Goal: Task Accomplishment & Management: Manage account settings

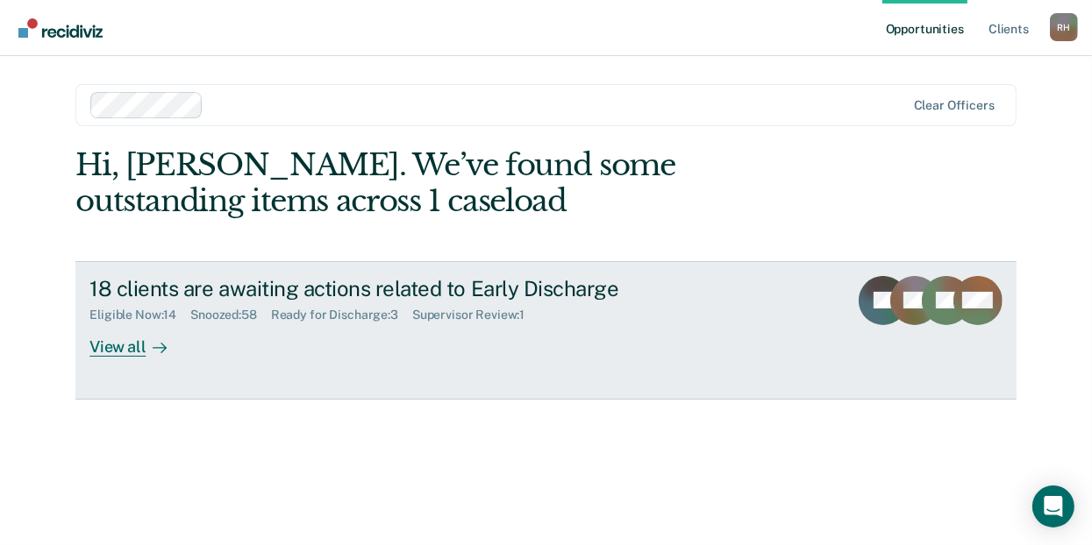
click at [112, 344] on div "View all" at bounding box center [138, 340] width 98 height 34
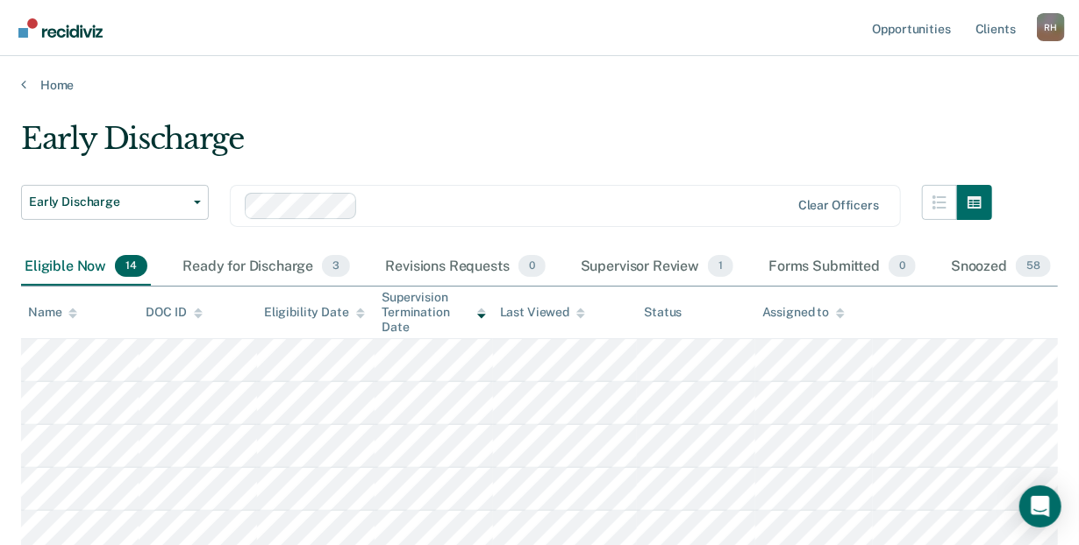
click at [70, 309] on icon at bounding box center [72, 313] width 9 height 11
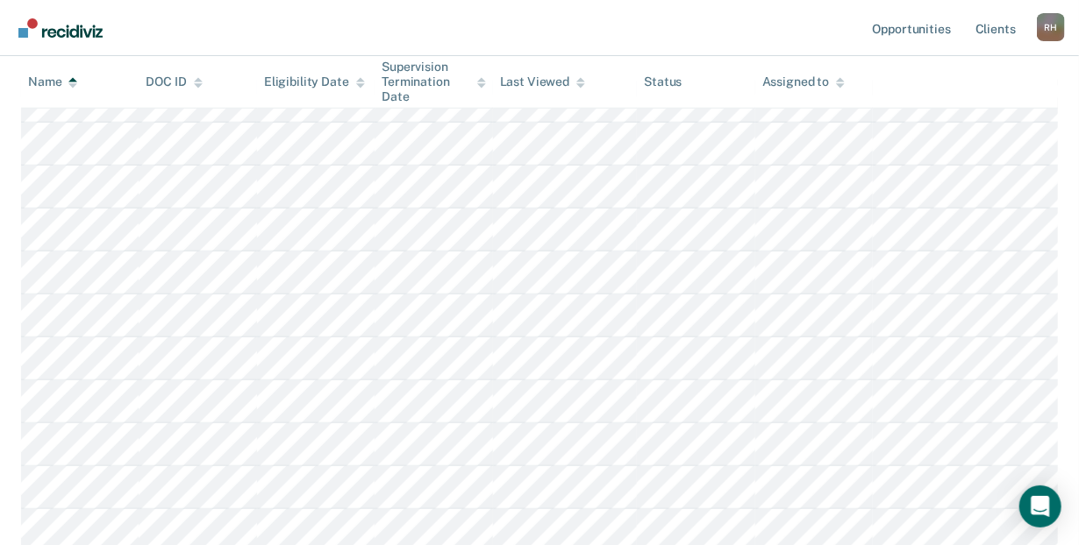
scroll to position [249, 0]
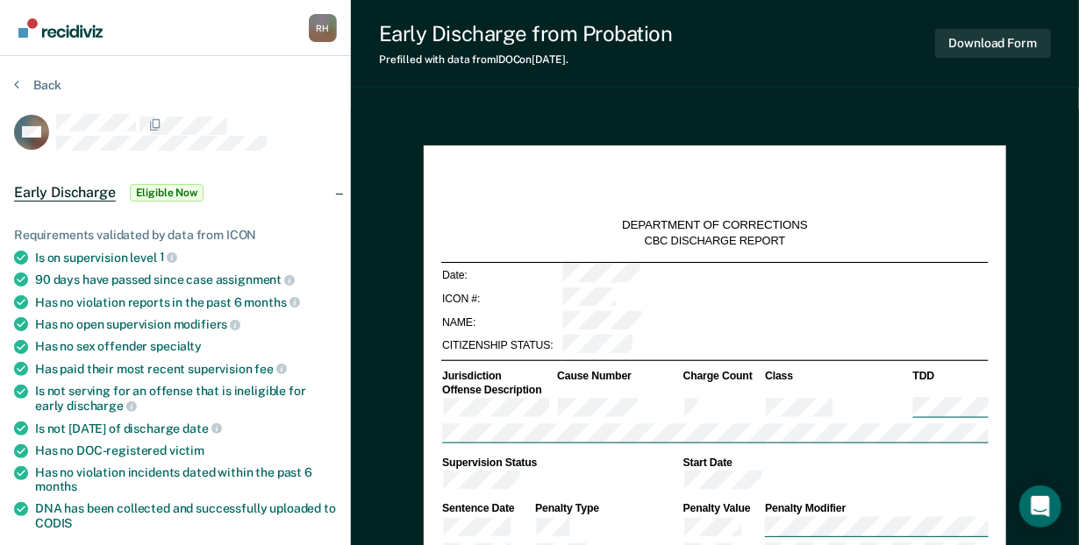
type textarea "x"
click at [267, 122] on div at bounding box center [196, 125] width 281 height 22
click at [136, 436] on ul "Requirements validated by data from ICON Is on supervision level 1 90 days have…" at bounding box center [175, 471] width 323 height 487
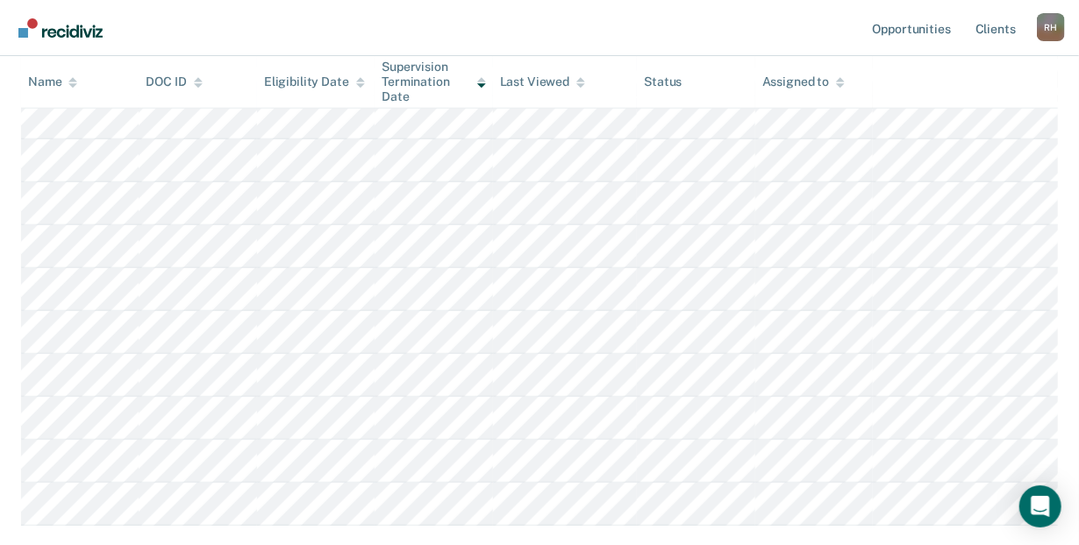
scroll to position [425, 0]
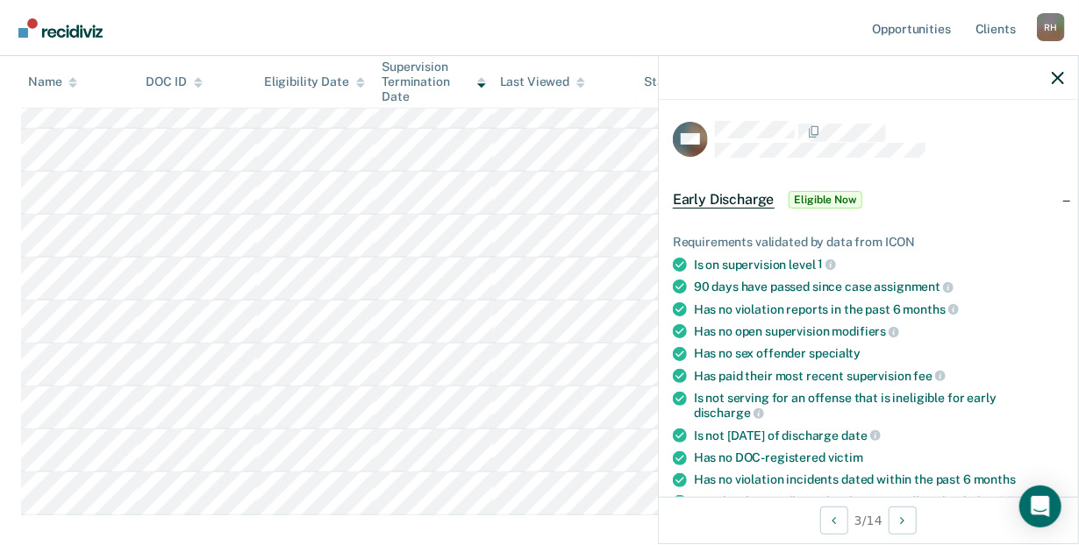
click at [822, 194] on span "Eligible Now" at bounding box center [825, 200] width 75 height 18
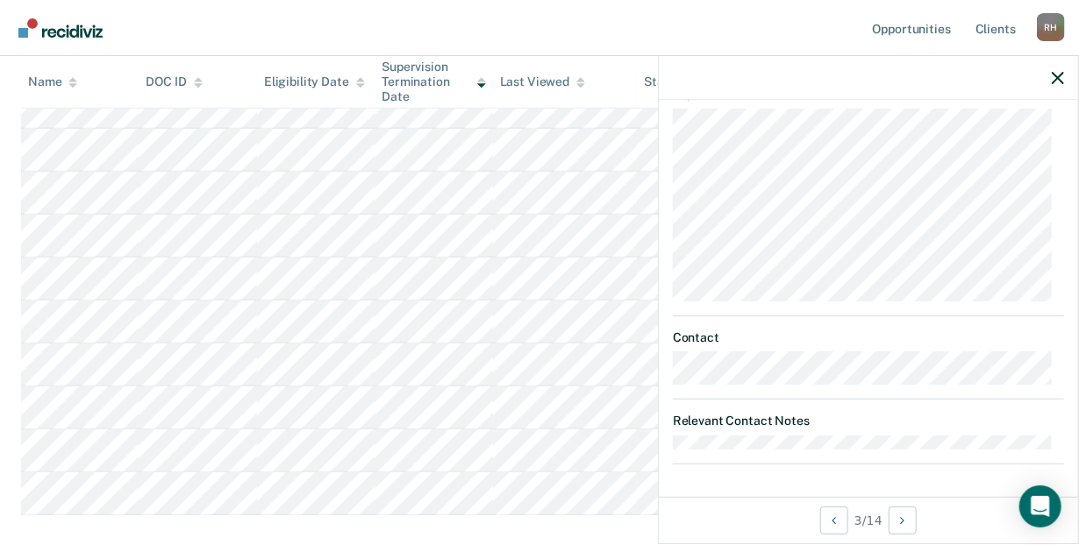
scroll to position [0, 0]
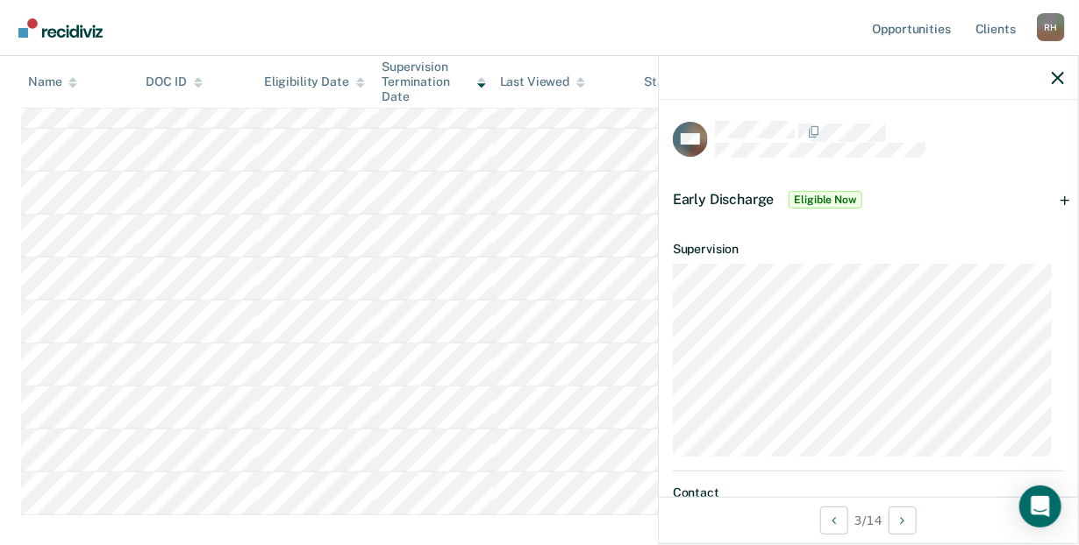
click at [827, 195] on span "Eligible Now" at bounding box center [825, 200] width 75 height 18
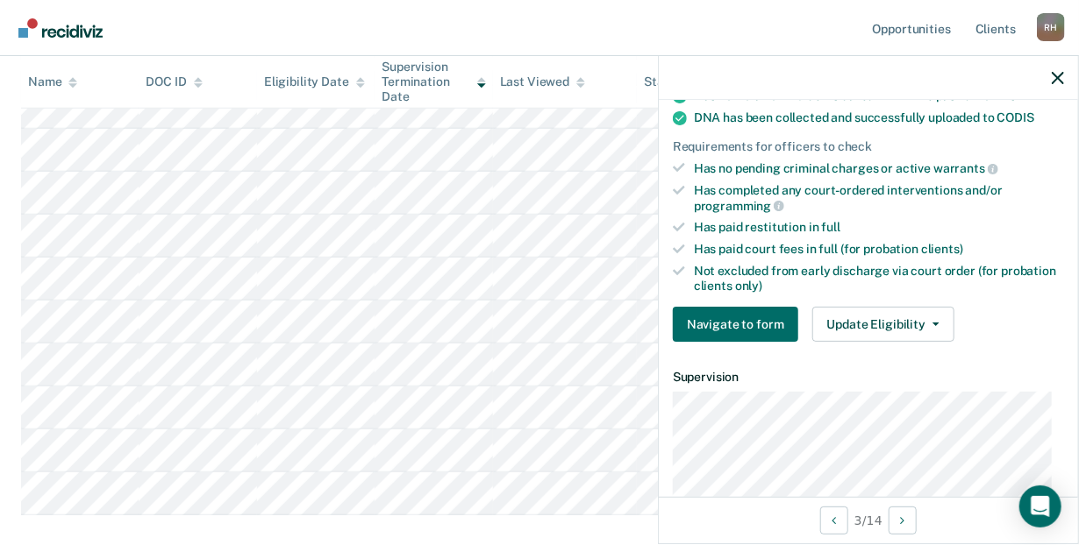
scroll to position [376, 0]
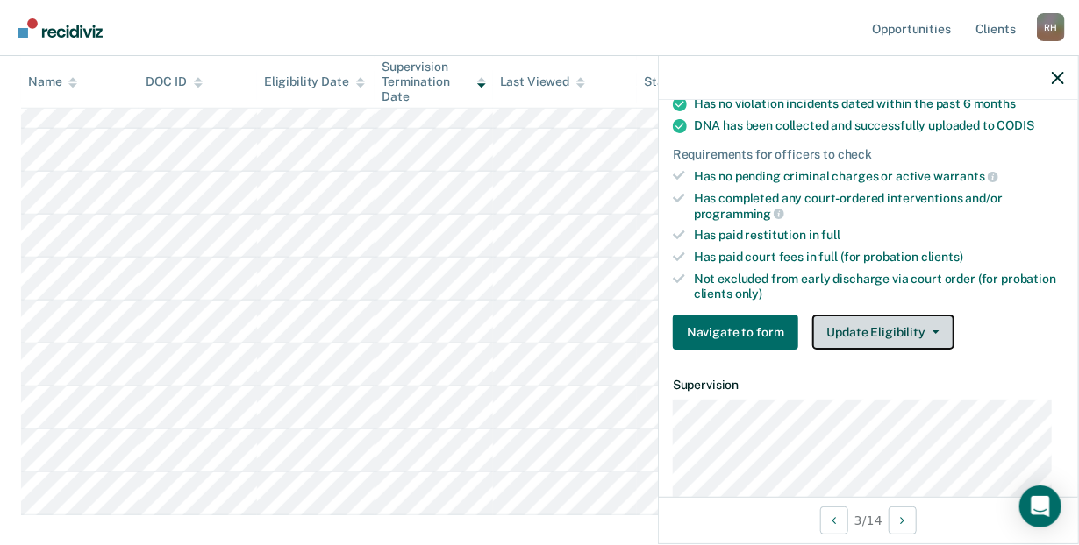
click at [879, 328] on button "Update Eligibility" at bounding box center [883, 332] width 142 height 35
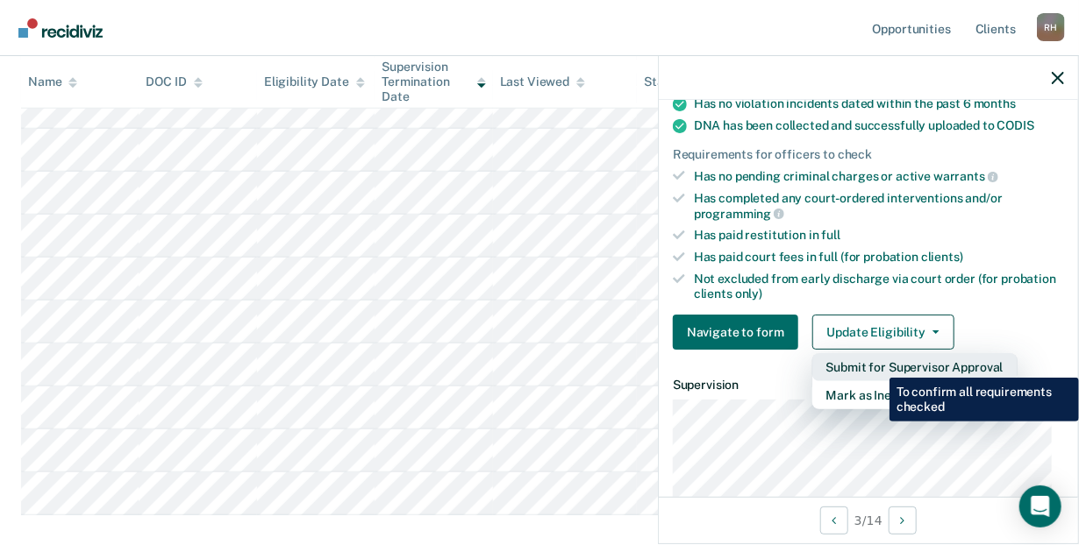
click at [876, 365] on button "Submit for Supervisor Approval" at bounding box center [914, 367] width 205 height 28
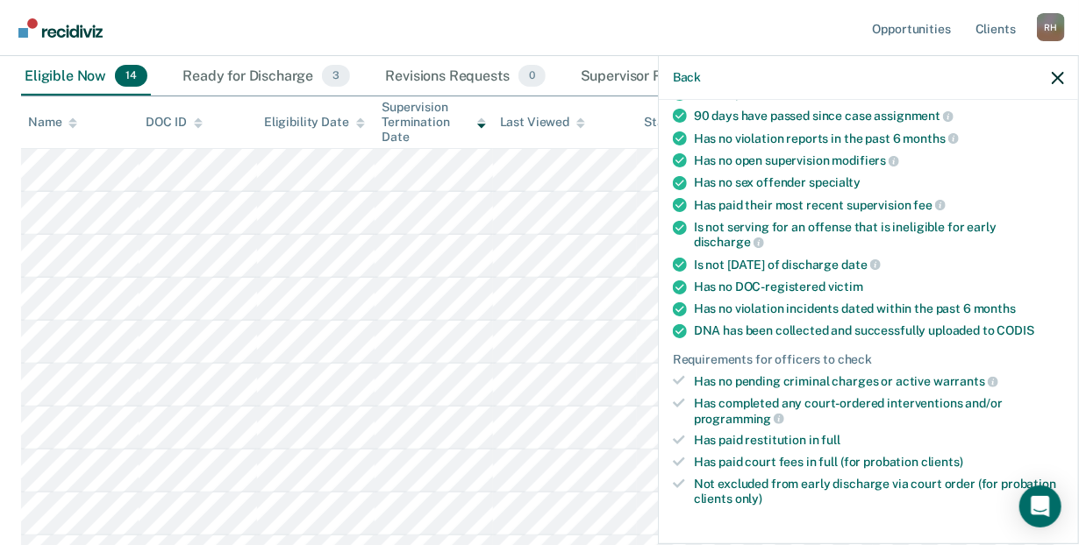
scroll to position [0, 0]
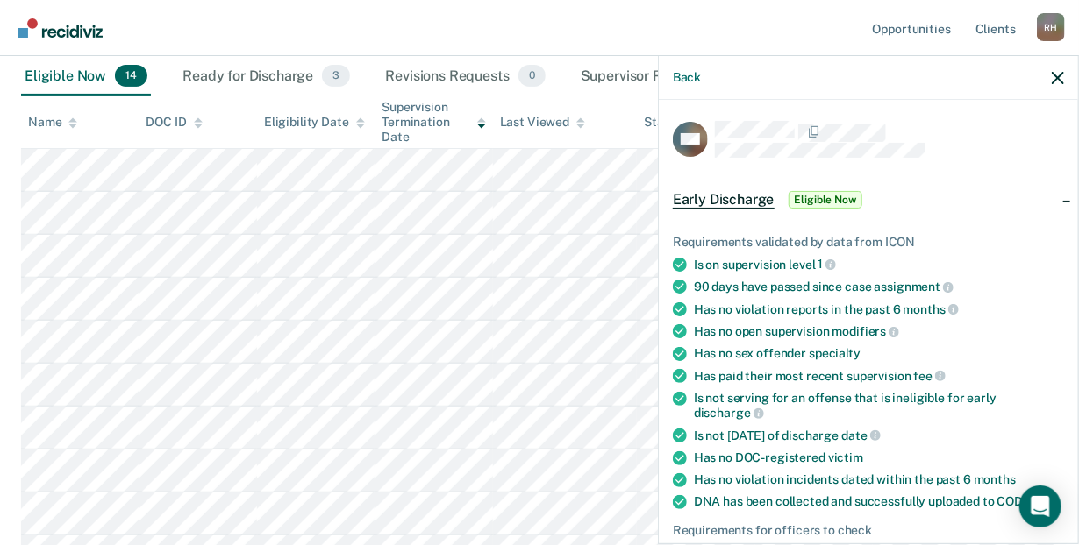
click at [700, 26] on nav "Opportunities Client s [PERSON_NAME] [PERSON_NAME] Profile How it works Log Out" at bounding box center [539, 28] width 1079 height 56
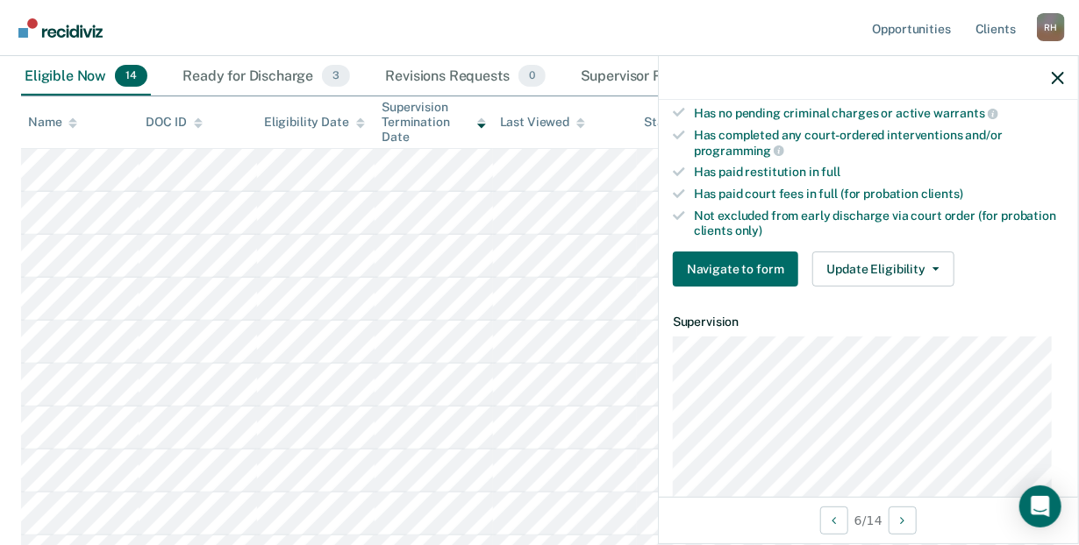
click at [70, 115] on div at bounding box center [72, 122] width 9 height 15
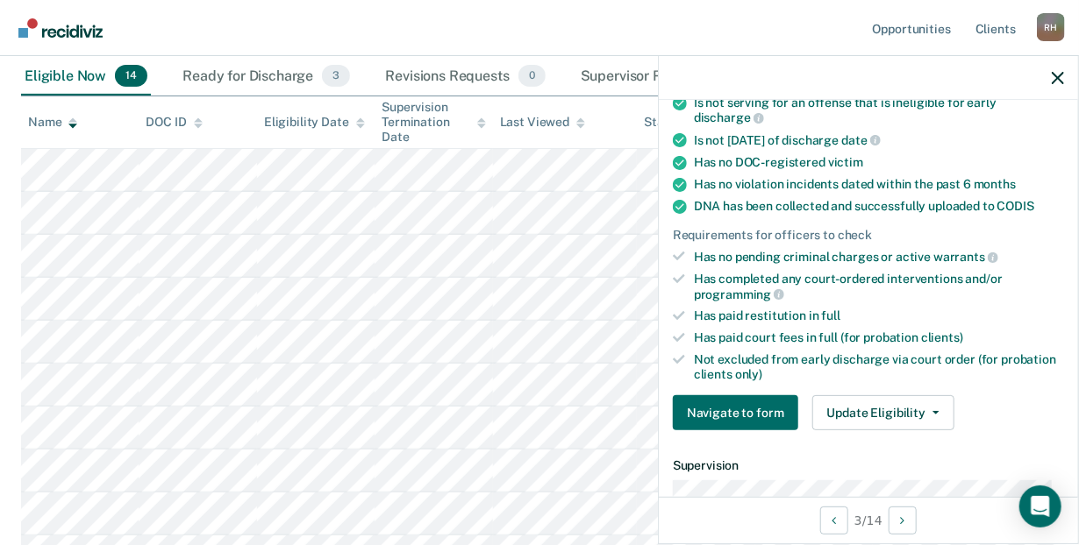
scroll to position [261, 0]
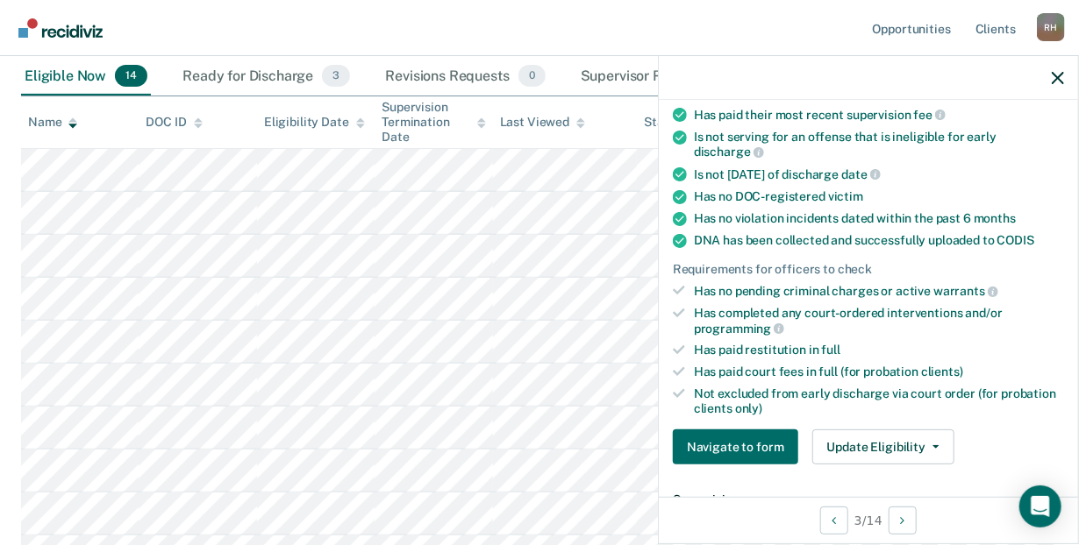
click at [573, 29] on nav "Opportunities Client s [PERSON_NAME] [PERSON_NAME] Profile How it works Log Out" at bounding box center [539, 28] width 1079 height 56
click at [1058, 73] on icon "button" at bounding box center [1057, 78] width 12 height 12
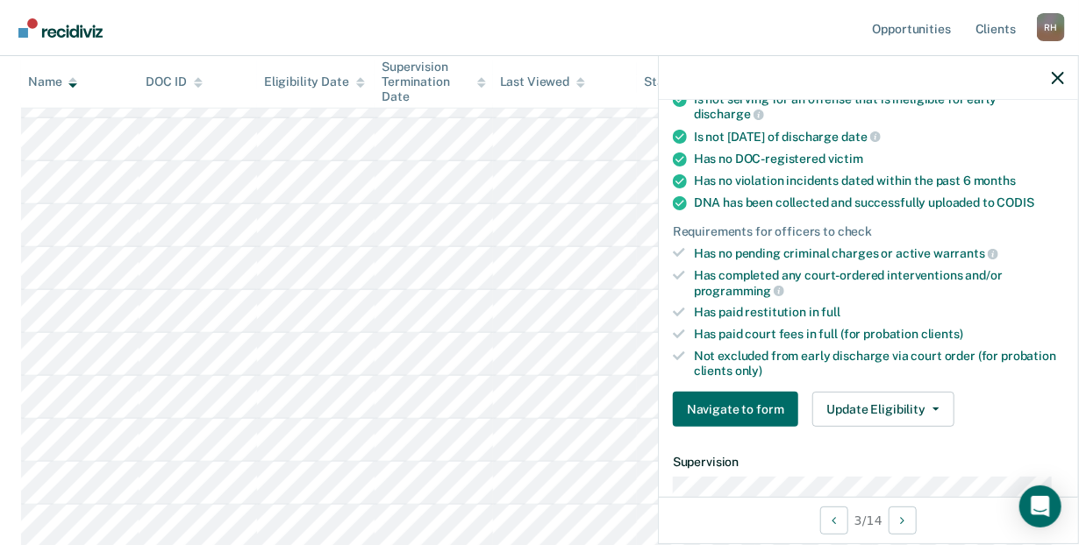
scroll to position [328, 0]
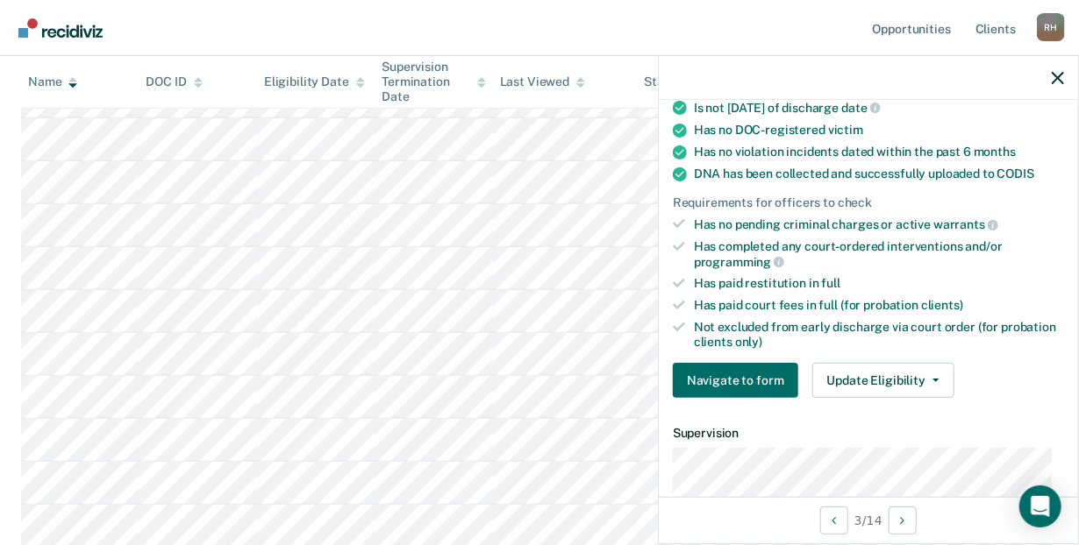
click at [1062, 296] on div "Requirements validated by data from ICON Is on supervision level 1 90 days have…" at bounding box center [868, 146] width 419 height 534
click at [927, 381] on button "Update Eligibility" at bounding box center [883, 380] width 142 height 35
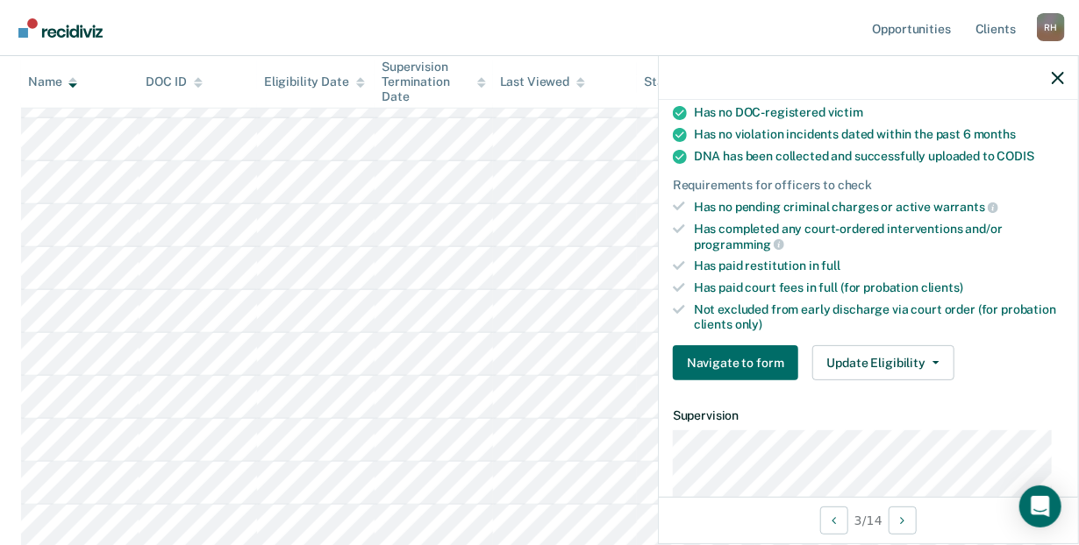
scroll to position [339, 0]
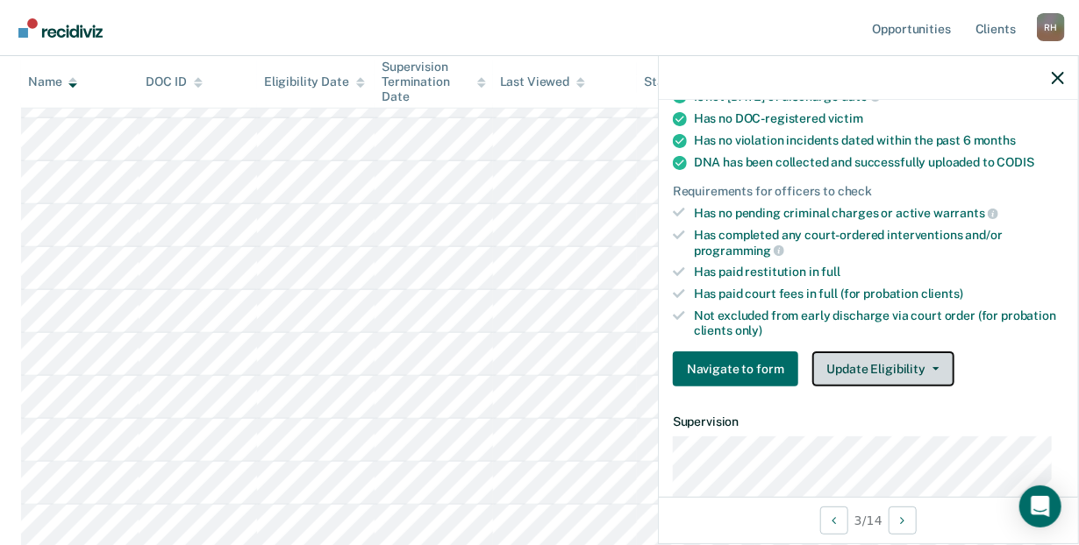
click at [927, 367] on button "Update Eligibility" at bounding box center [883, 369] width 142 height 35
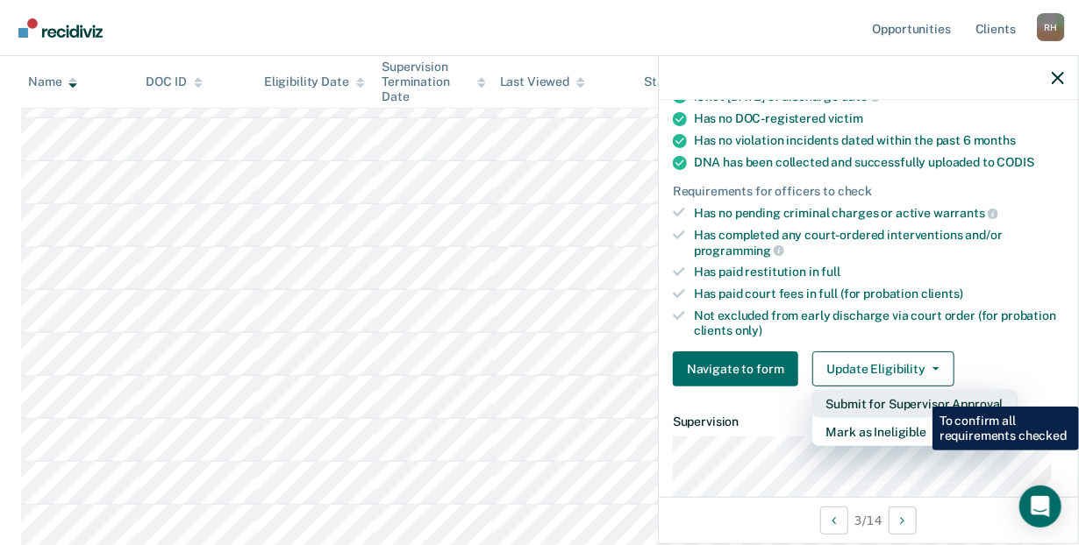
click at [919, 394] on button "Submit for Supervisor Approval" at bounding box center [914, 404] width 205 height 28
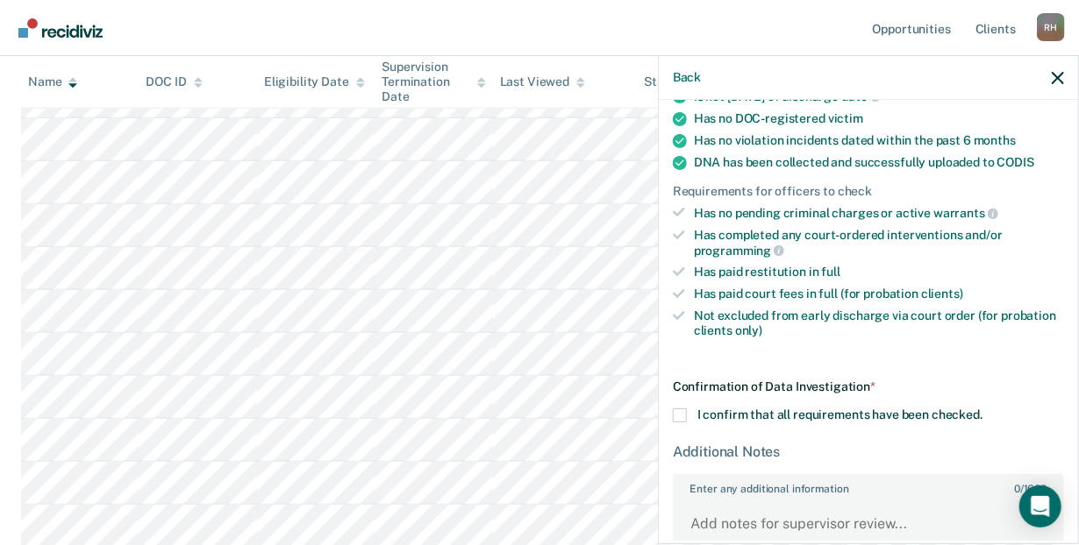
click at [681, 410] on span at bounding box center [680, 416] width 14 height 14
click at [982, 409] on input "I confirm that all requirements have been checked." at bounding box center [982, 409] width 0 height 0
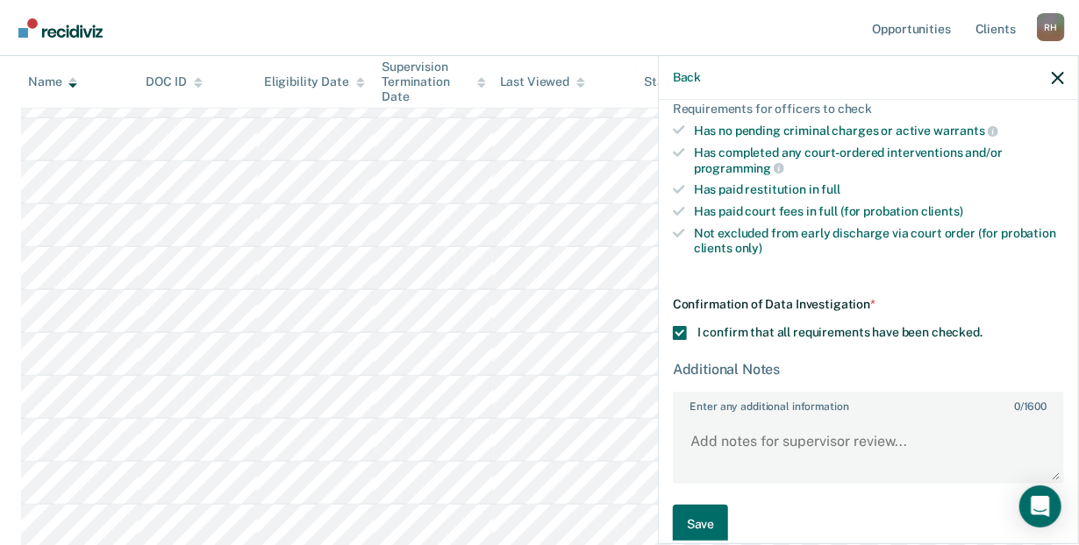
scroll to position [439, 0]
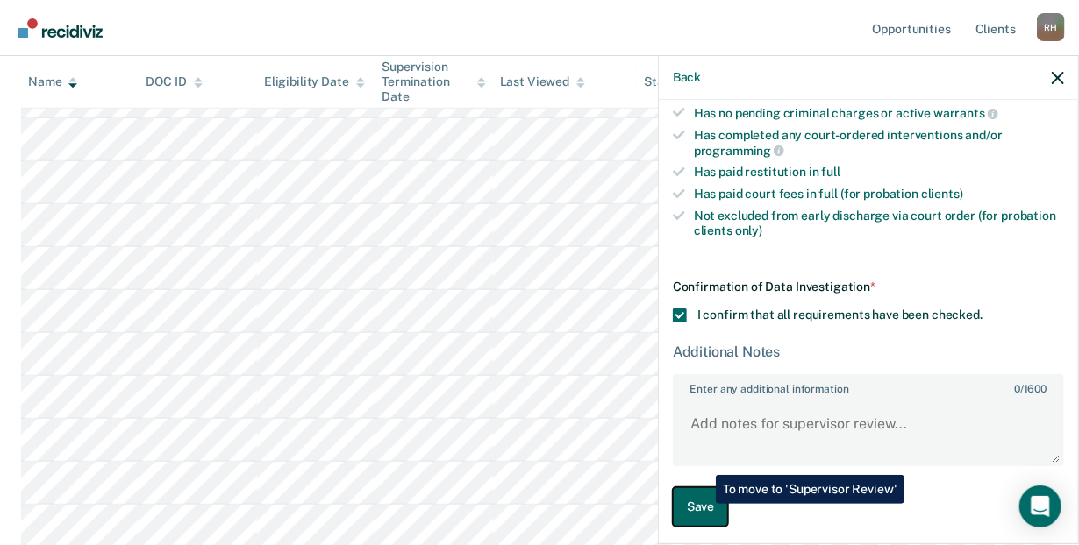
click at [702, 504] on button "Save" at bounding box center [700, 507] width 55 height 39
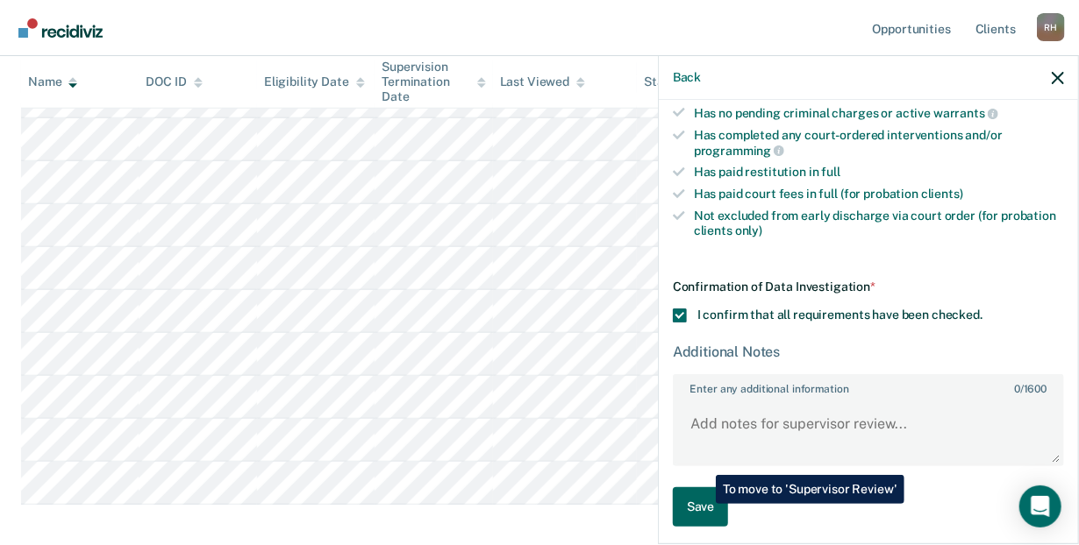
scroll to position [0, 0]
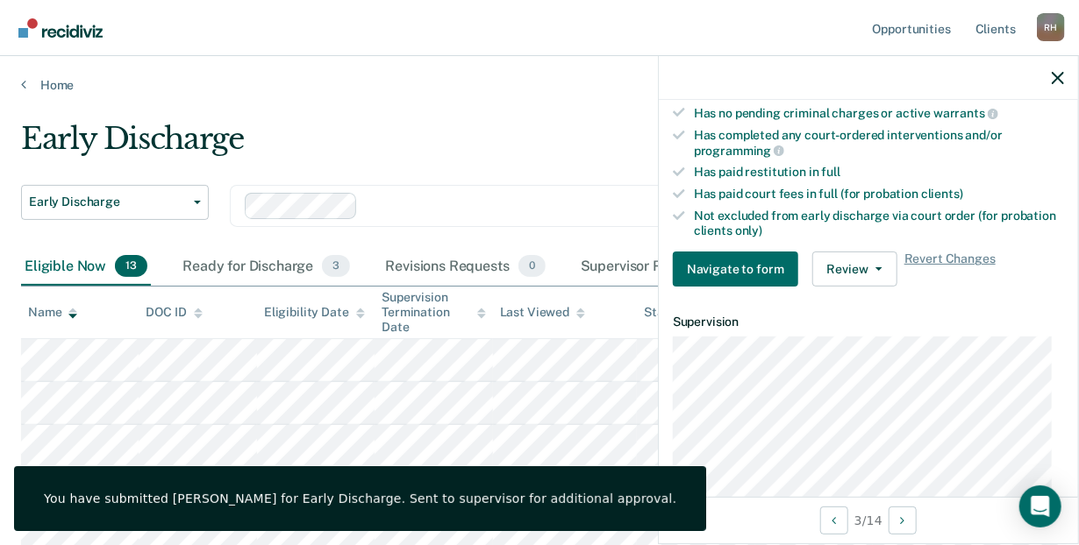
click at [393, 146] on div "Early Discharge" at bounding box center [506, 146] width 971 height 50
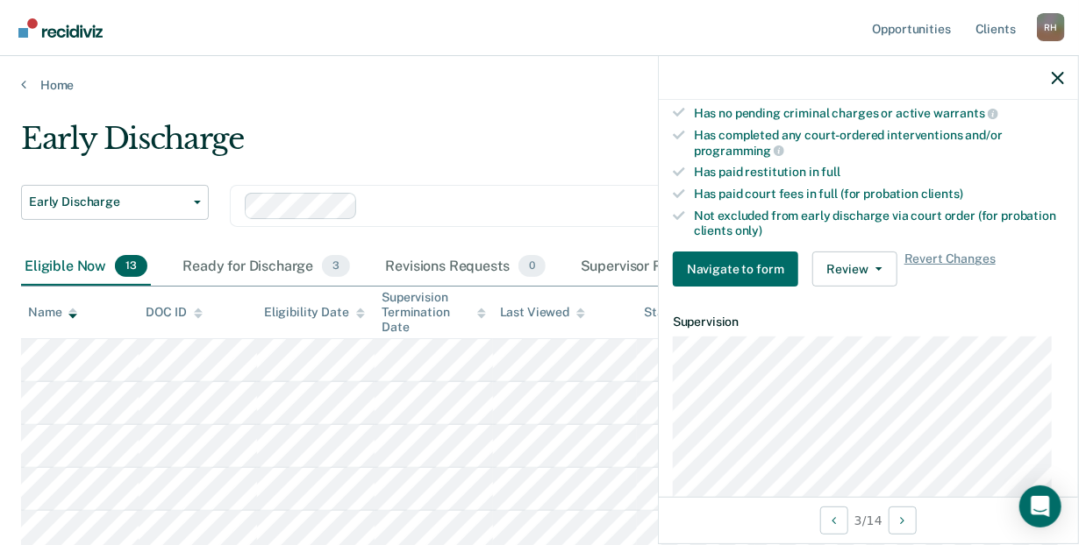
click at [560, 134] on div "Early Discharge" at bounding box center [506, 146] width 971 height 50
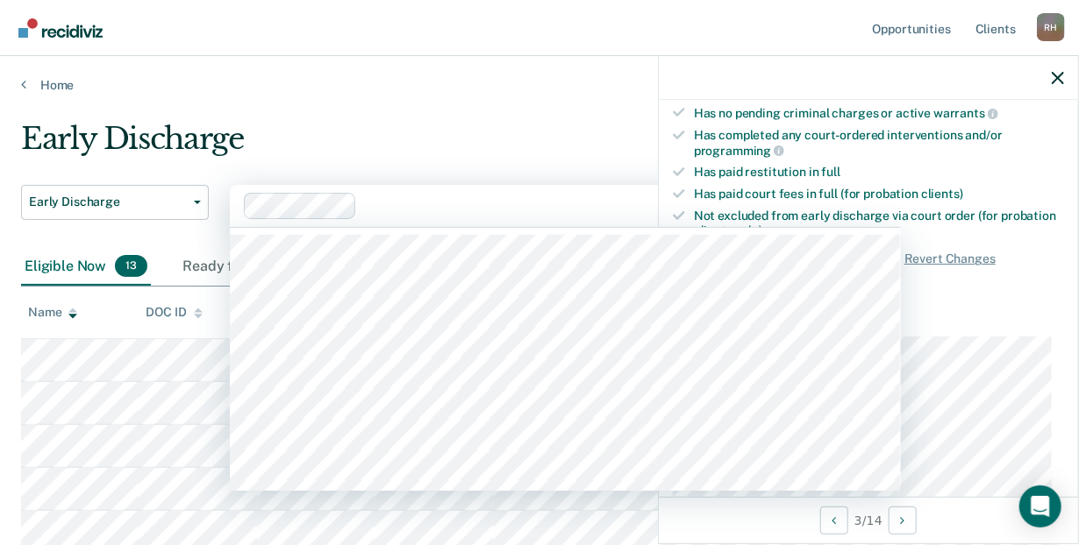
click at [494, 196] on div at bounding box center [577, 206] width 426 height 20
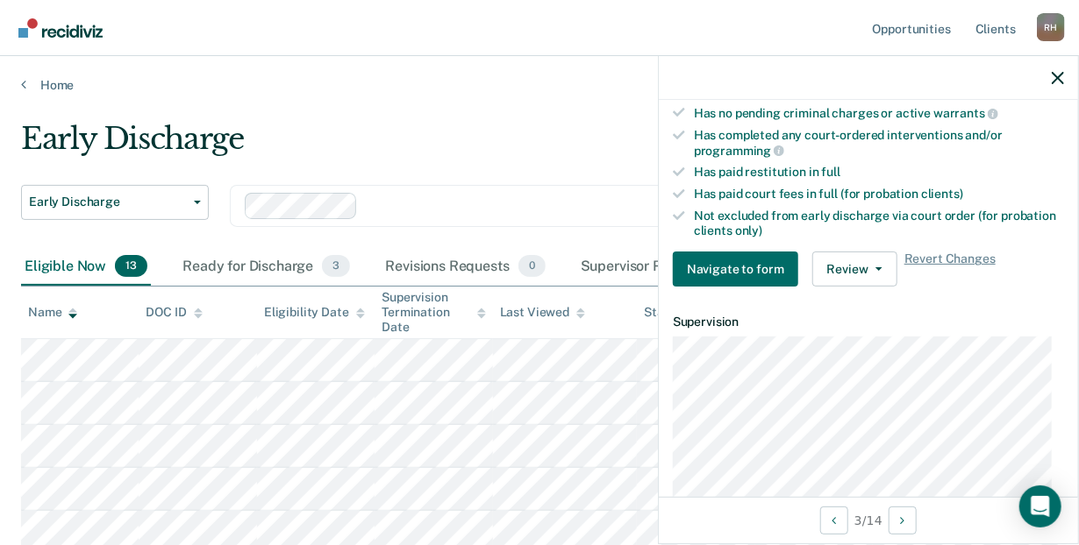
click at [458, 154] on div "Early Discharge" at bounding box center [506, 146] width 971 height 50
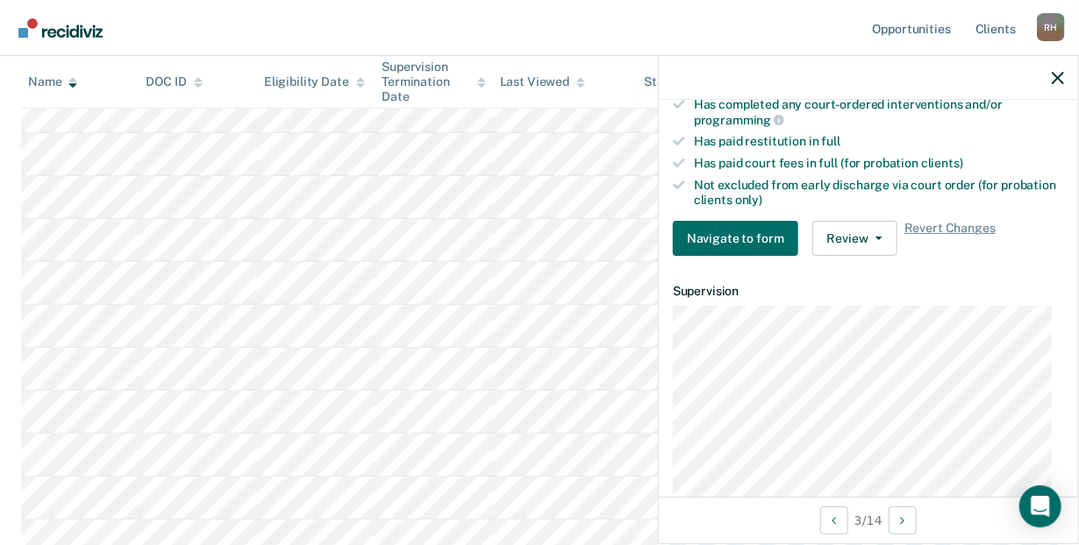
scroll to position [438, 0]
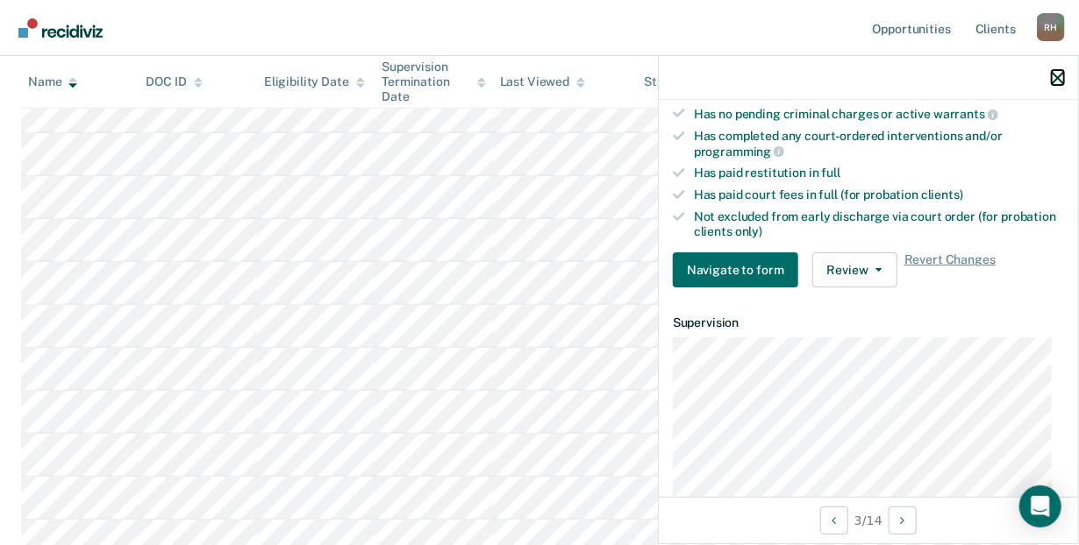
click at [1052, 73] on icon "button" at bounding box center [1057, 78] width 12 height 12
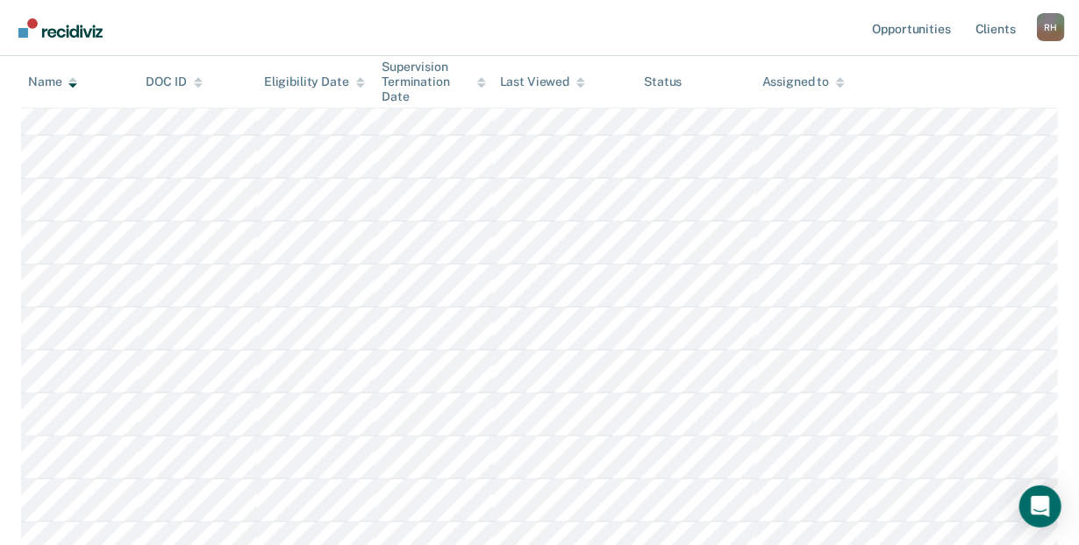
scroll to position [0, 0]
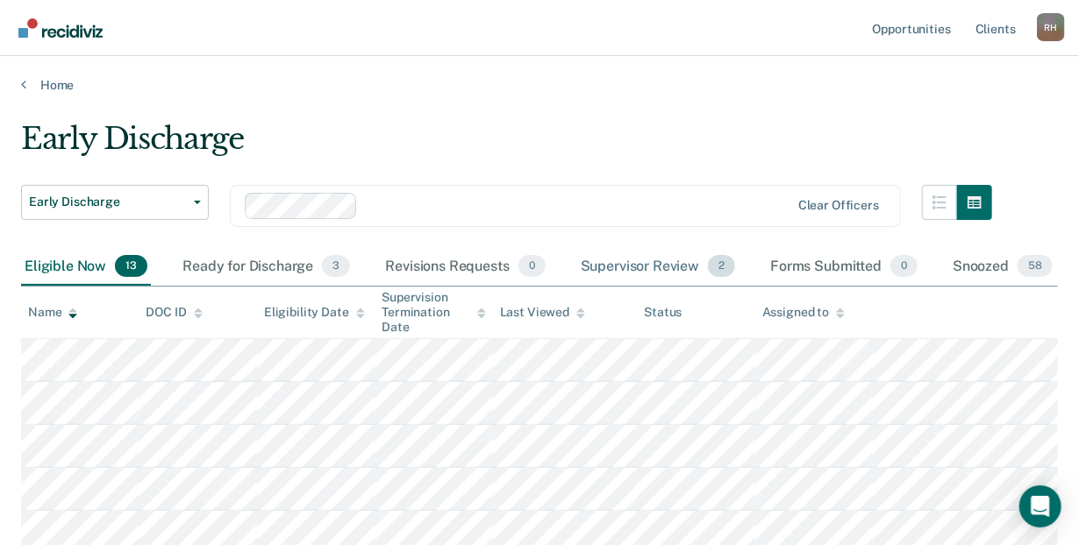
click at [688, 264] on div "Supervisor Review 2" at bounding box center [658, 267] width 162 height 39
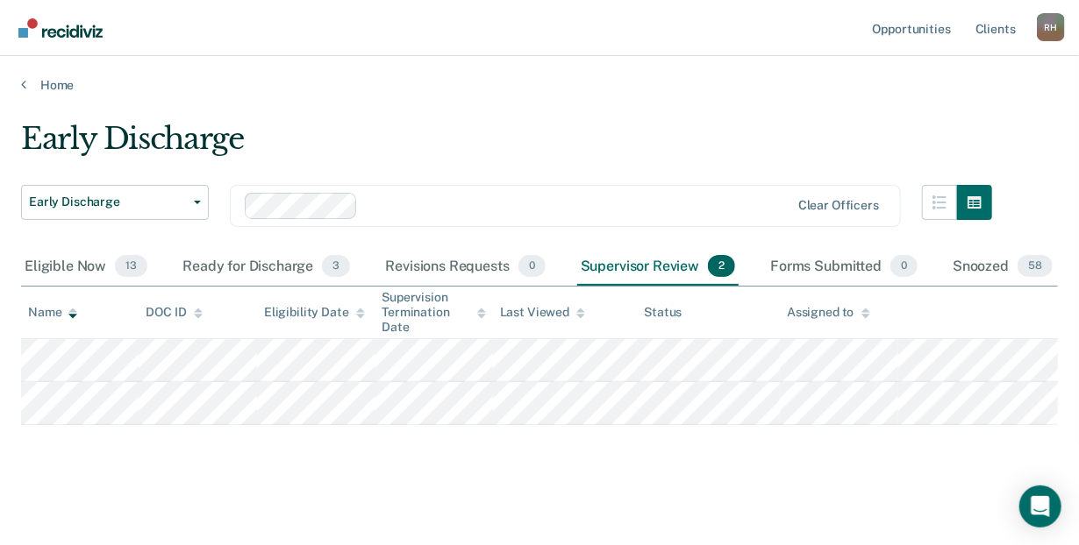
click at [681, 149] on div "Early Discharge" at bounding box center [506, 146] width 971 height 50
click at [30, 84] on link "Home" at bounding box center [539, 85] width 1036 height 16
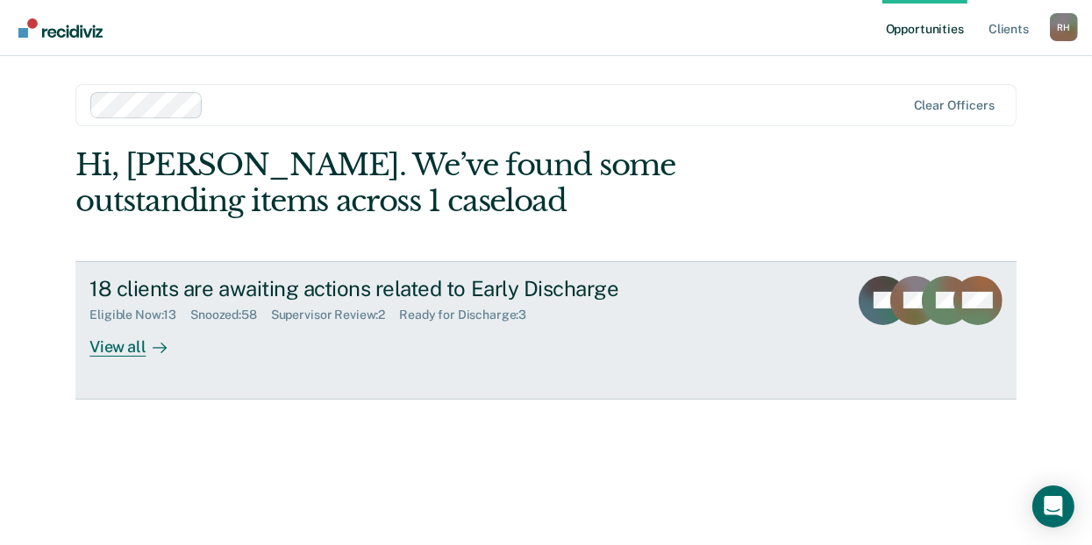
click at [120, 345] on div "View all" at bounding box center [138, 340] width 98 height 34
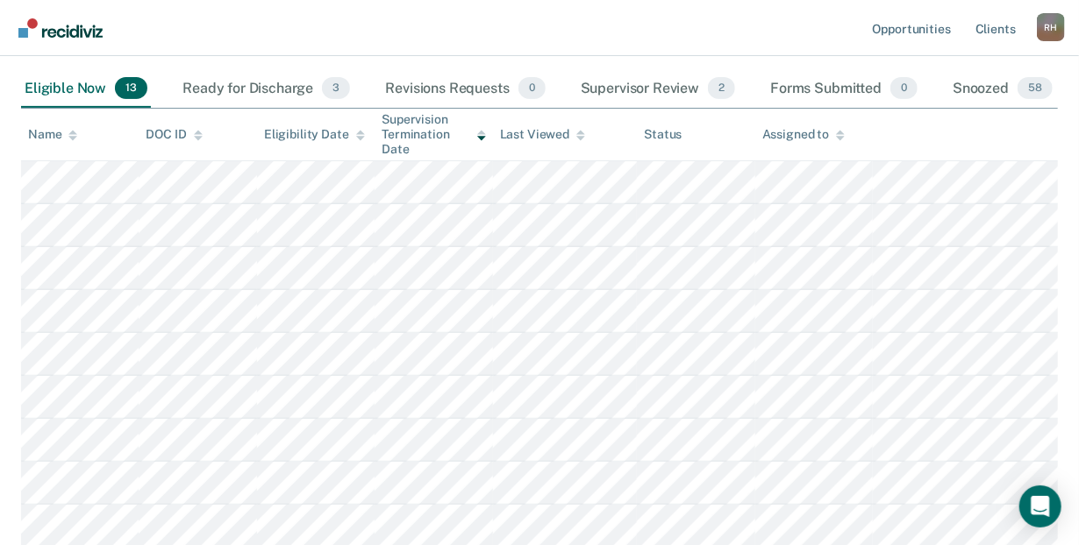
scroll to position [172, 0]
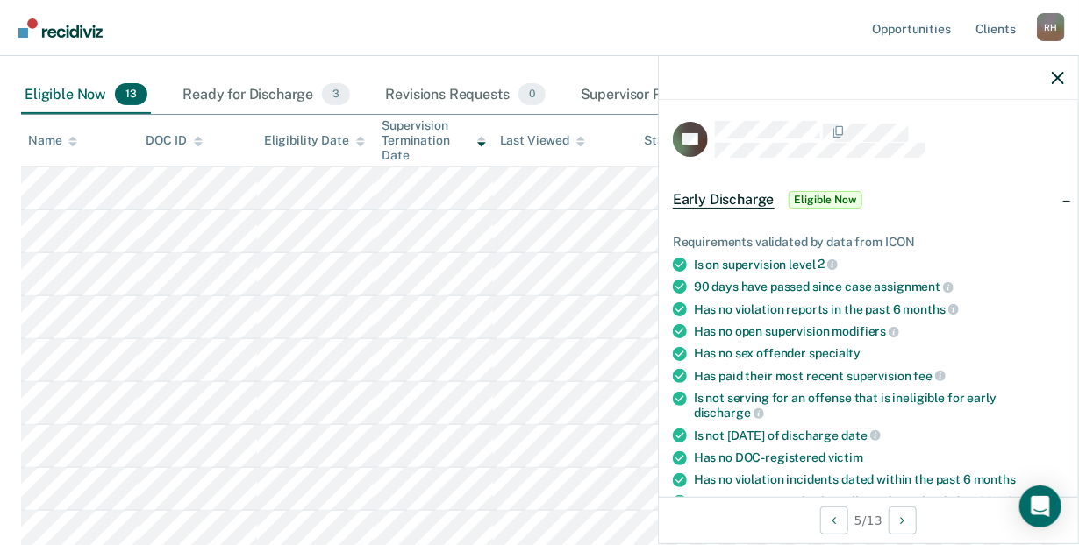
click at [807, 194] on span "Eligible Now" at bounding box center [825, 200] width 75 height 18
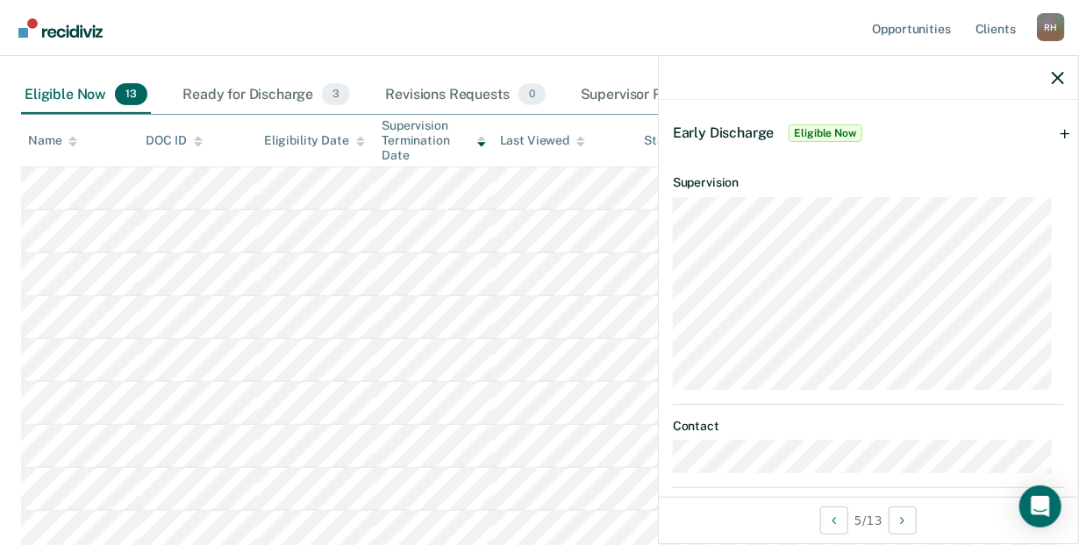
scroll to position [0, 0]
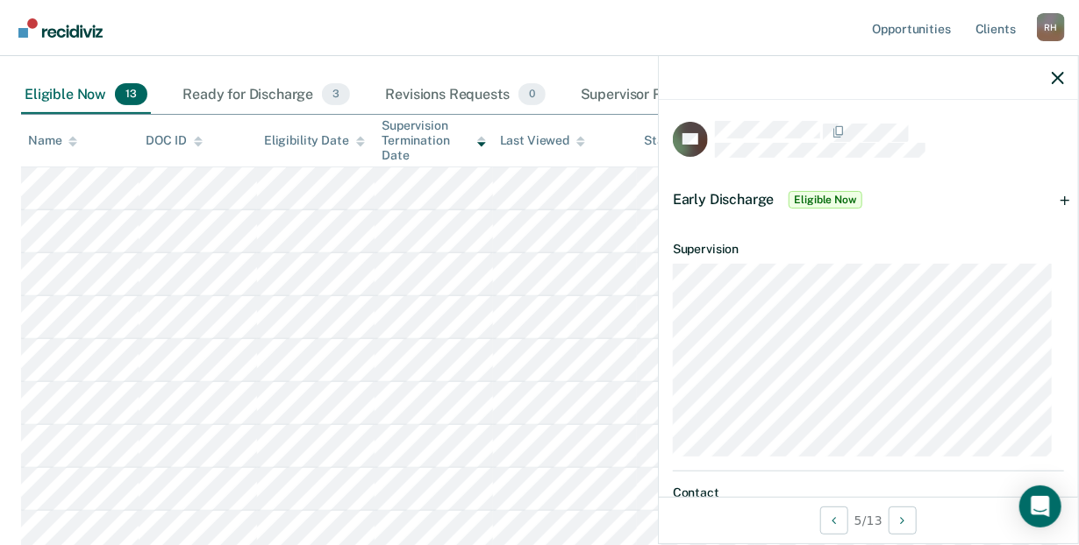
click at [730, 191] on span "Early Discharge" at bounding box center [724, 199] width 102 height 17
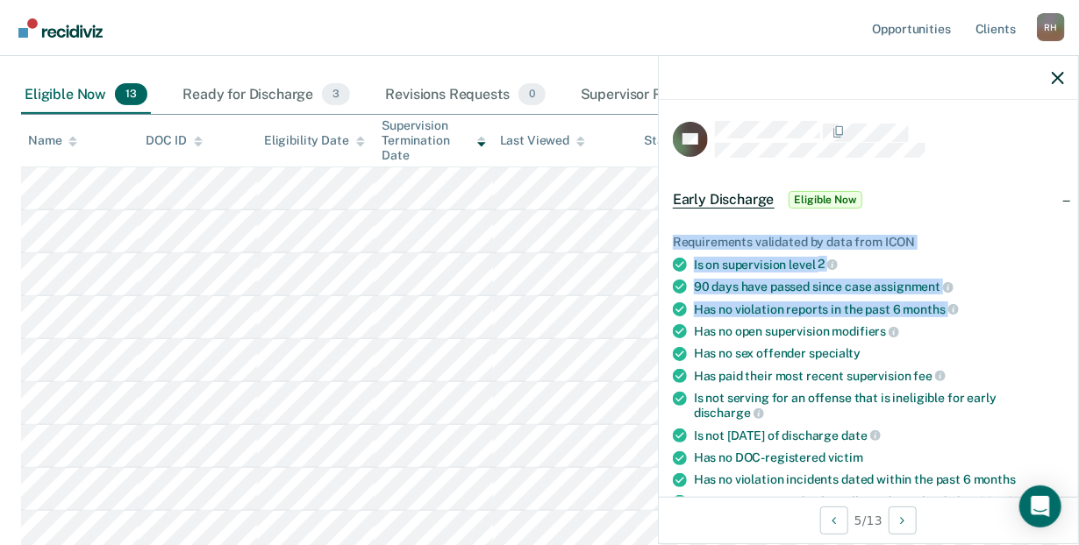
drag, startPoint x: 1063, startPoint y: 194, endPoint x: 1073, endPoint y: 304, distance: 111.0
click at [1073, 304] on div "RG Early Discharge Eligible Now Requirements validated by data from ICON Is on …" at bounding box center [868, 298] width 419 height 397
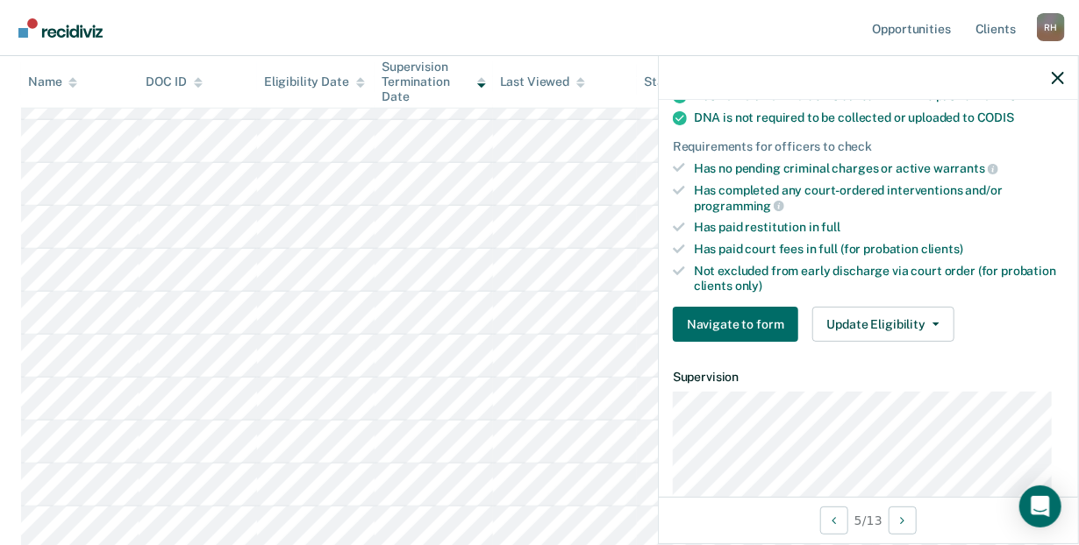
scroll to position [416, 0]
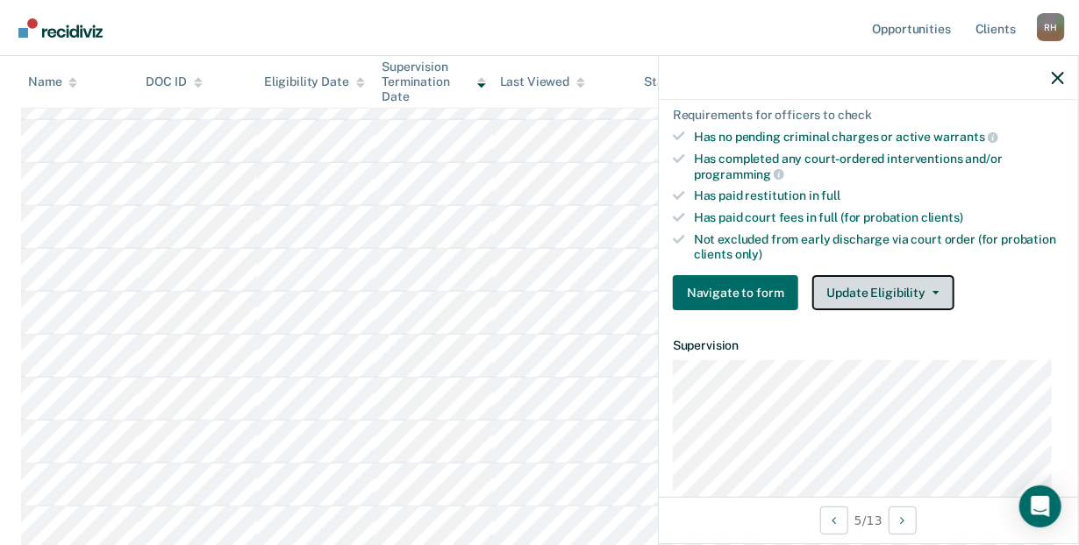
click at [932, 291] on icon "button" at bounding box center [935, 293] width 7 height 4
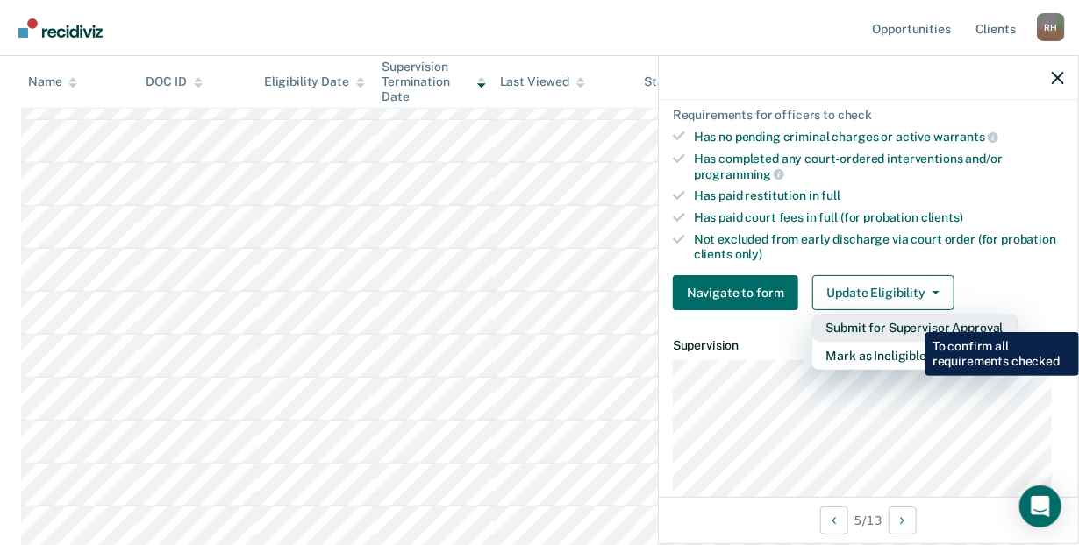
click at [912, 319] on button "Submit for Supervisor Approval" at bounding box center [914, 328] width 205 height 28
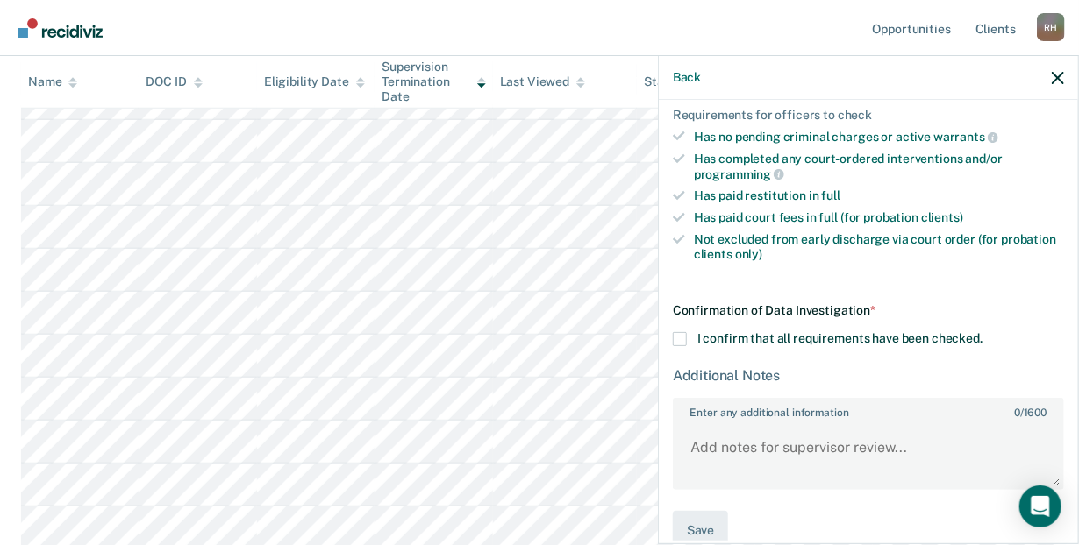
click at [676, 332] on span at bounding box center [680, 339] width 14 height 14
click at [982, 332] on input "I confirm that all requirements have been checked." at bounding box center [982, 332] width 0 height 0
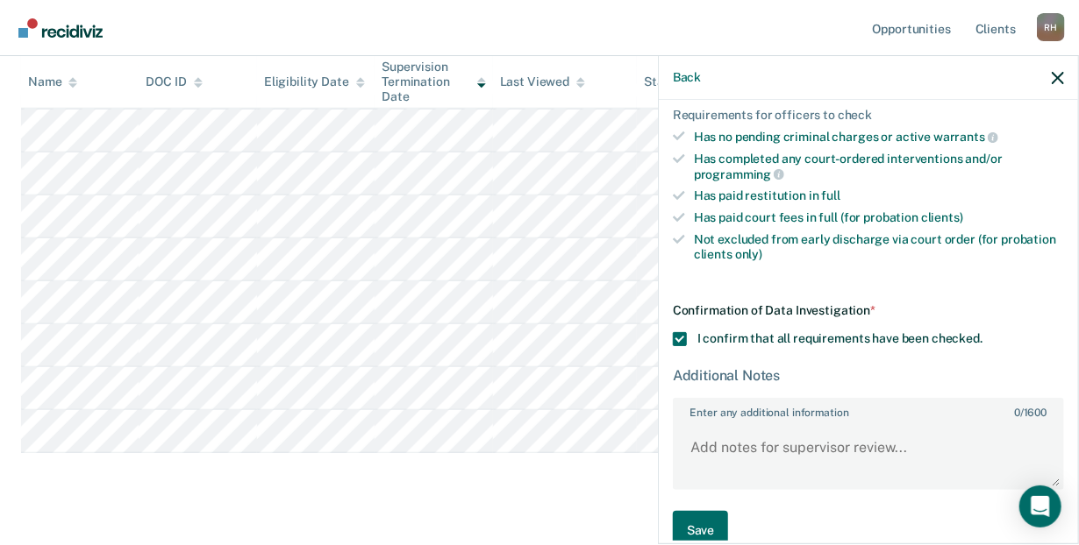
scroll to position [451, 0]
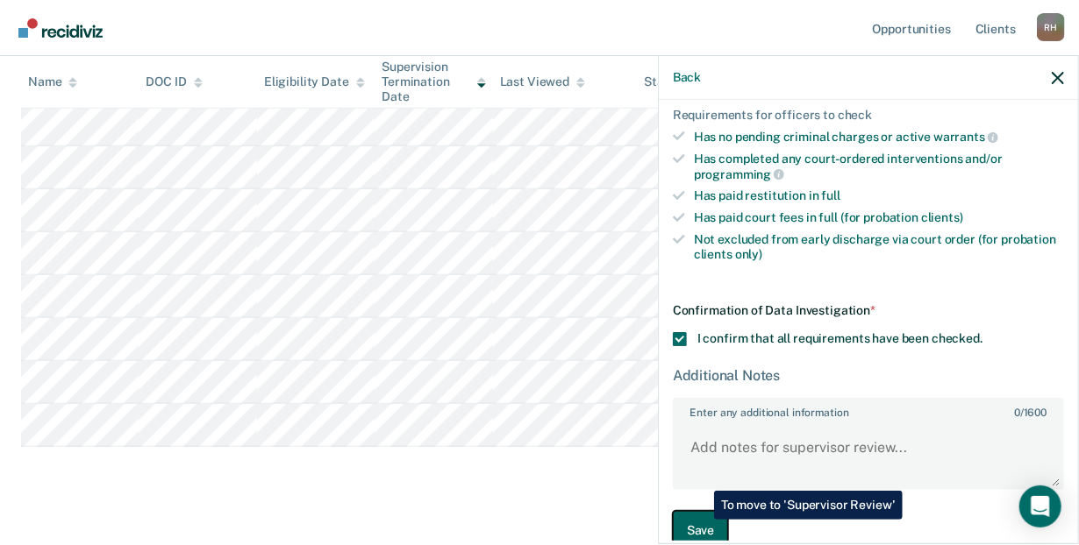
click at [701, 520] on button "Save" at bounding box center [700, 530] width 55 height 39
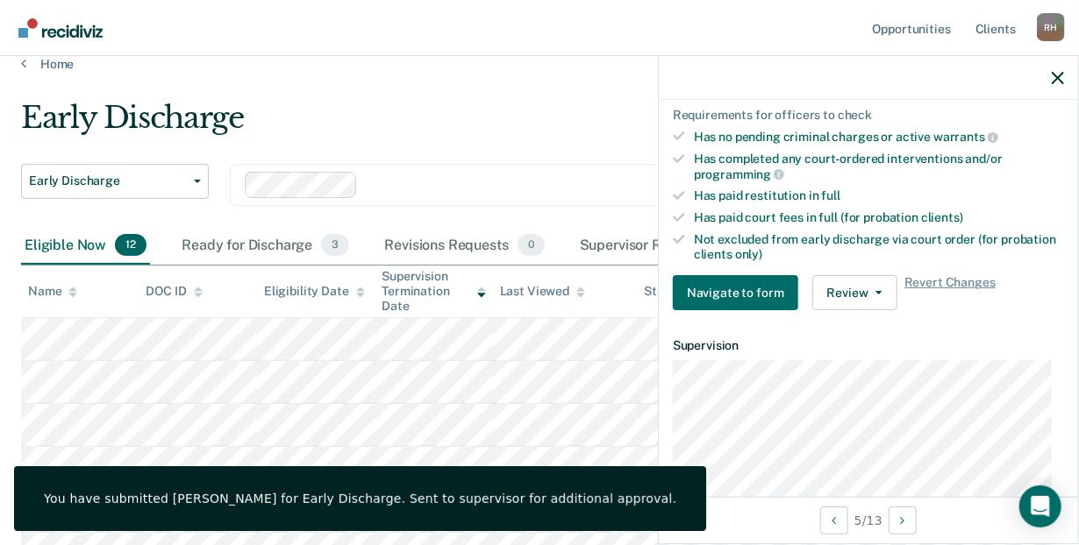
click at [463, 96] on main "Early Discharge Early Discharge Early Discharge Clear officers Eligible Now 12 …" at bounding box center [539, 513] width 1079 height 883
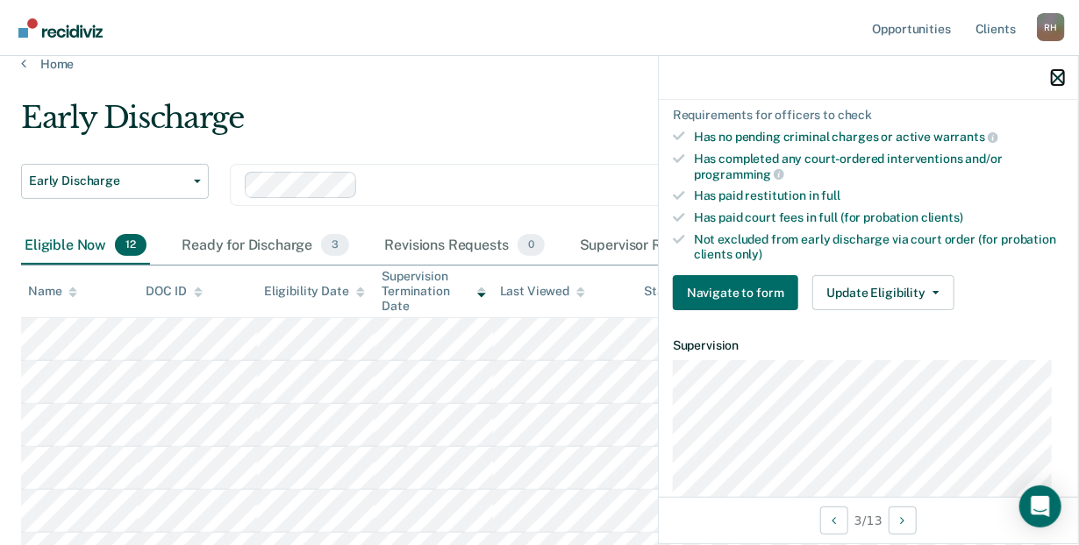
click at [1057, 71] on button "button" at bounding box center [1057, 77] width 12 height 15
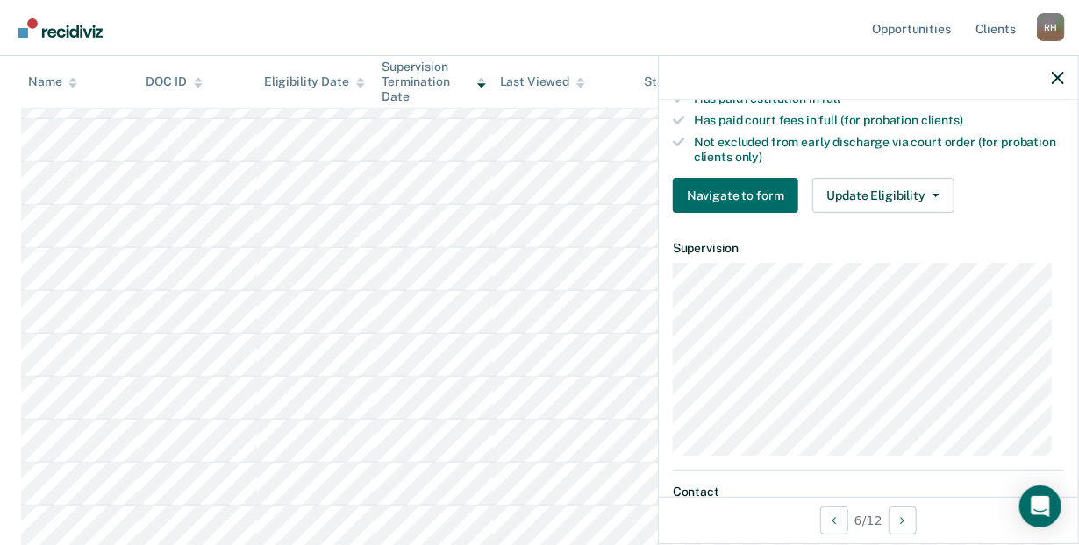
scroll to position [527, 0]
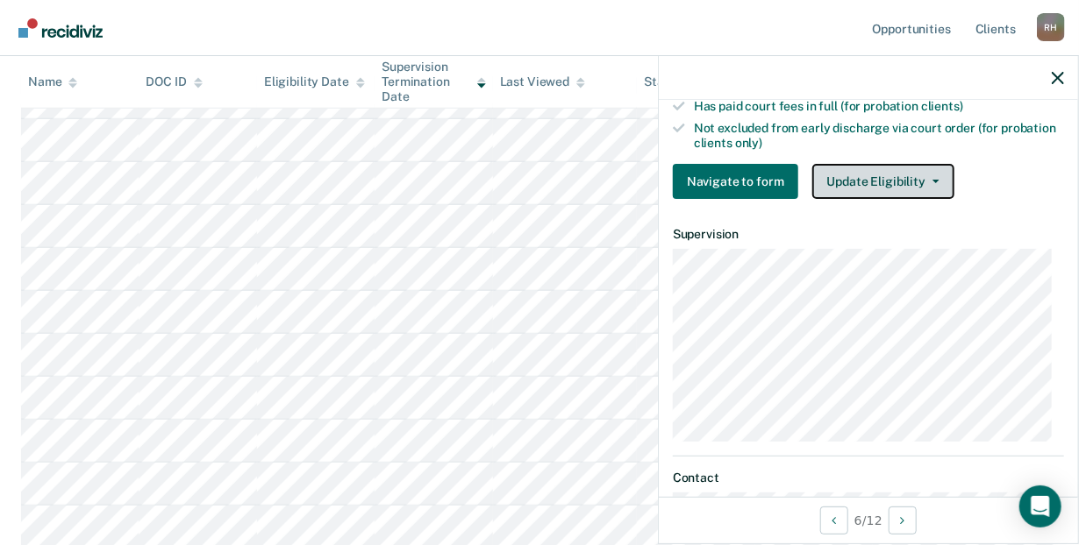
click at [932, 180] on icon "button" at bounding box center [935, 182] width 7 height 4
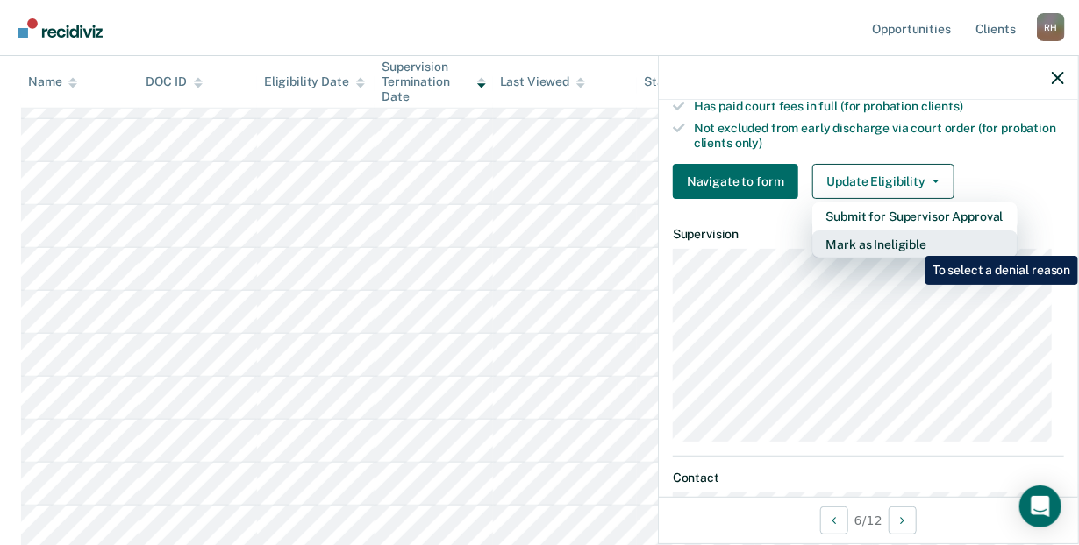
click at [912, 243] on button "Mark as Ineligible" at bounding box center [914, 245] width 205 height 28
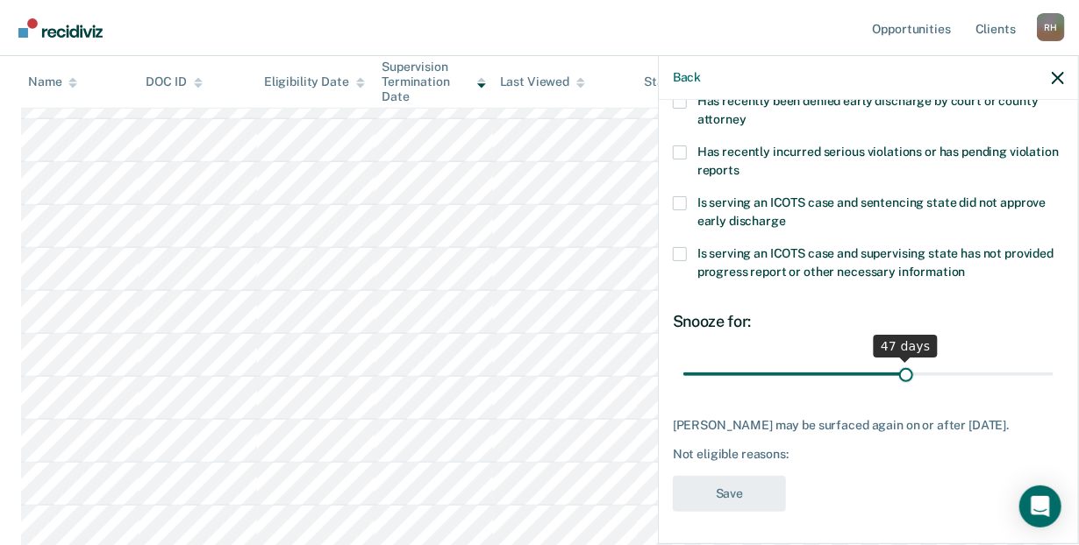
drag, startPoint x: 822, startPoint y: 372, endPoint x: 899, endPoint y: 369, distance: 77.2
click at [899, 369] on input "range" at bounding box center [868, 375] width 370 height 31
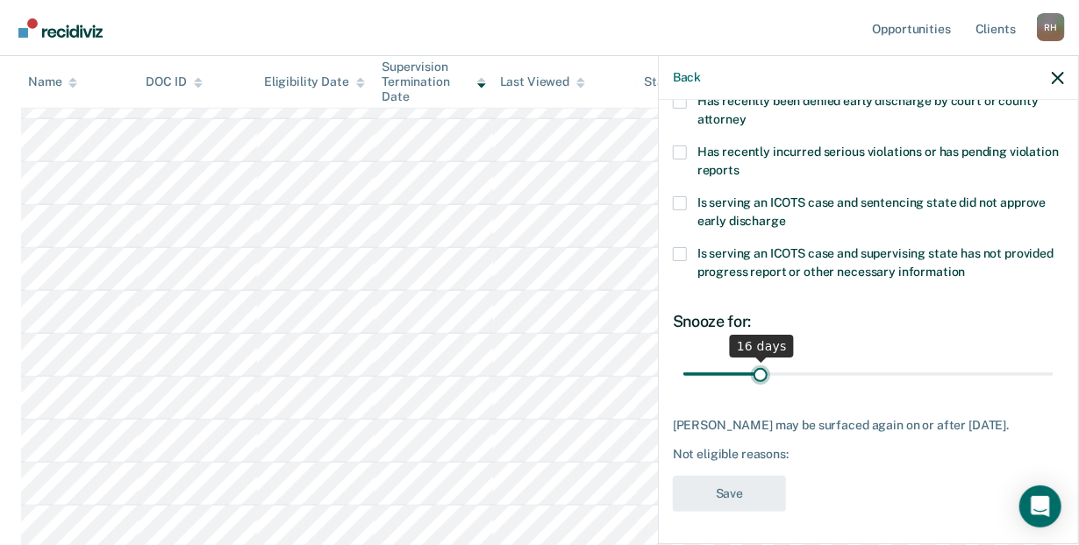
drag, startPoint x: 899, startPoint y: 369, endPoint x: 758, endPoint y: 372, distance: 140.3
type input "16"
click at [758, 372] on input "range" at bounding box center [868, 375] width 370 height 31
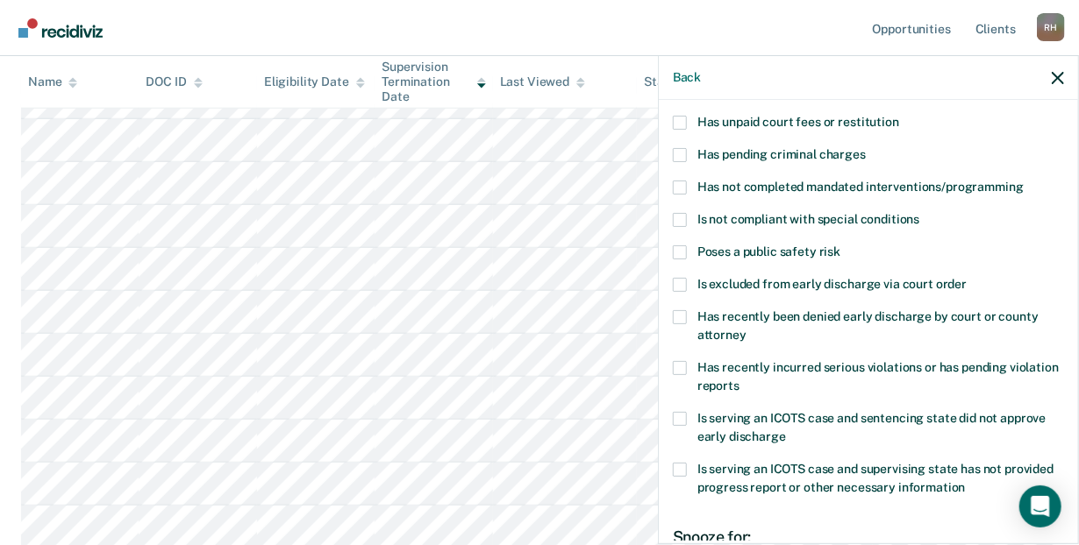
scroll to position [106, 0]
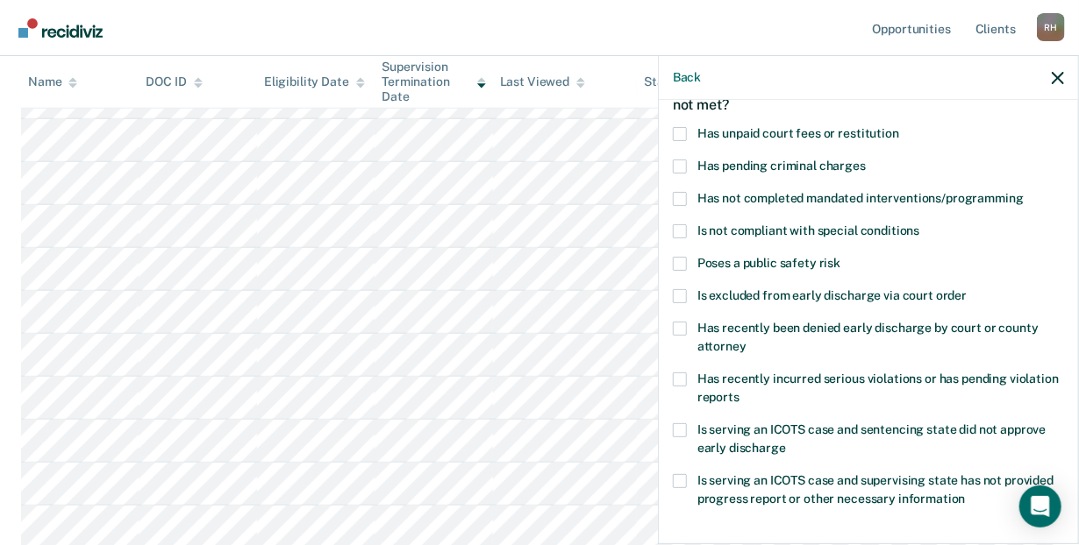
click at [673, 194] on span at bounding box center [680, 199] width 14 height 14
click at [1023, 192] on input "Has not completed mandated interventions/programming" at bounding box center [1023, 192] width 0 height 0
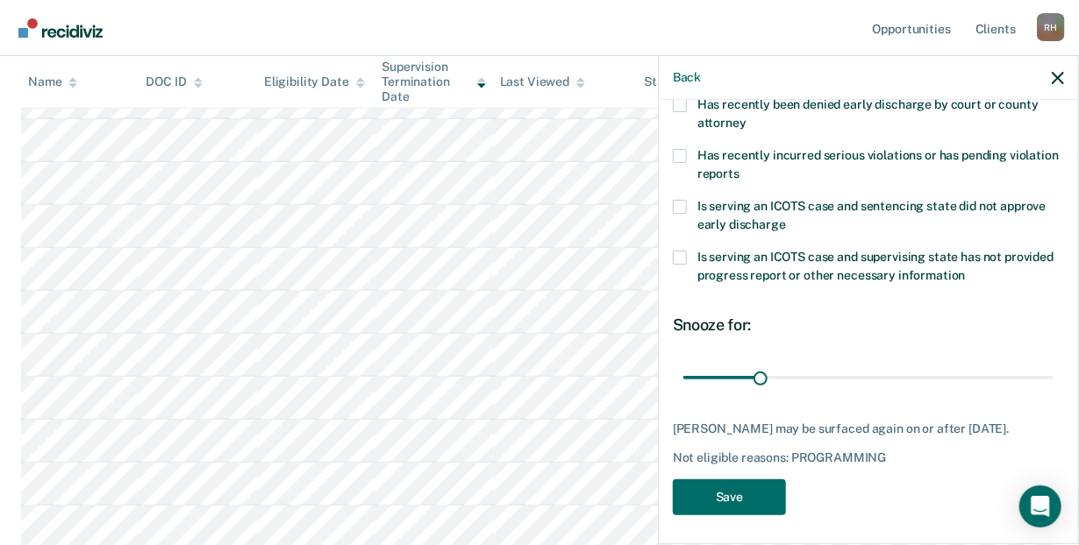
scroll to position [333, 0]
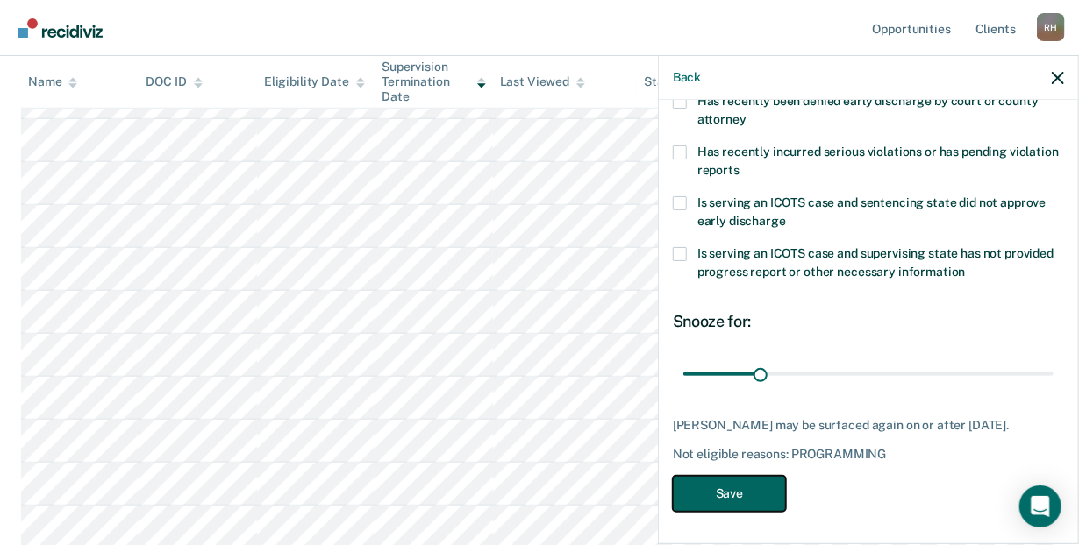
click at [746, 488] on button "Save" at bounding box center [729, 494] width 113 height 36
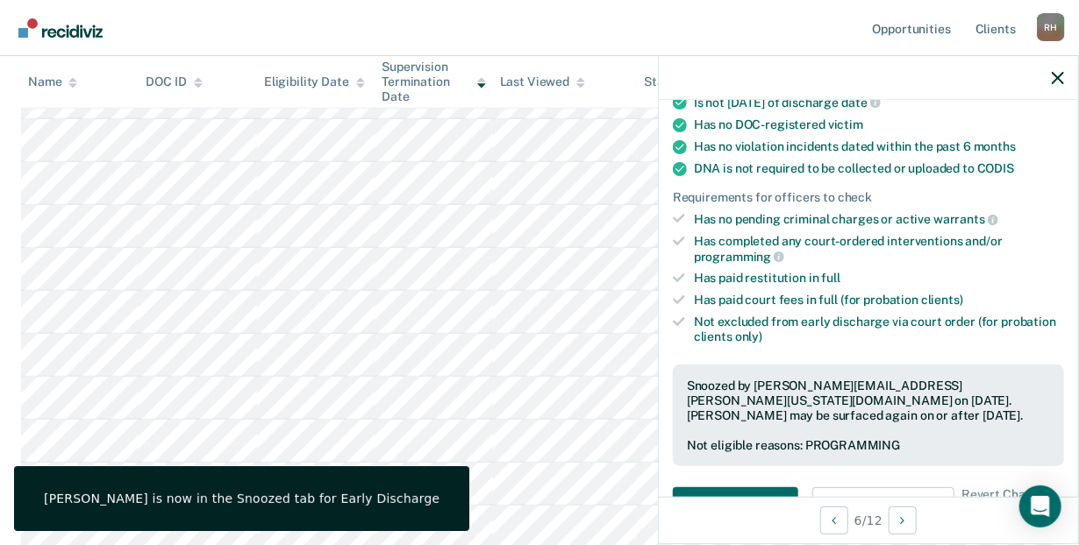
click at [640, 19] on nav "Opportunities Client s [PERSON_NAME] [PERSON_NAME] Profile How it works Log Out" at bounding box center [539, 28] width 1079 height 56
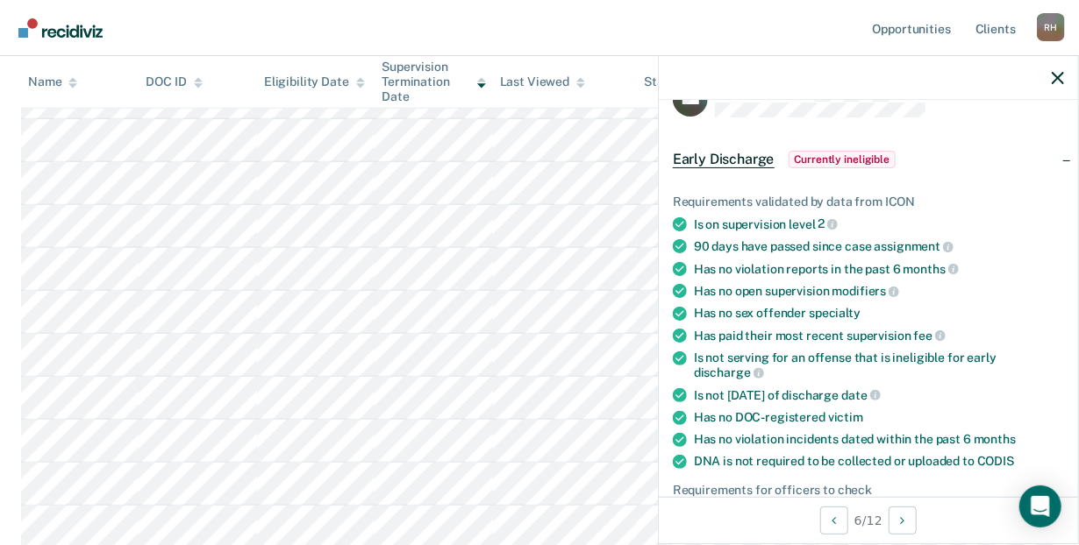
scroll to position [0, 0]
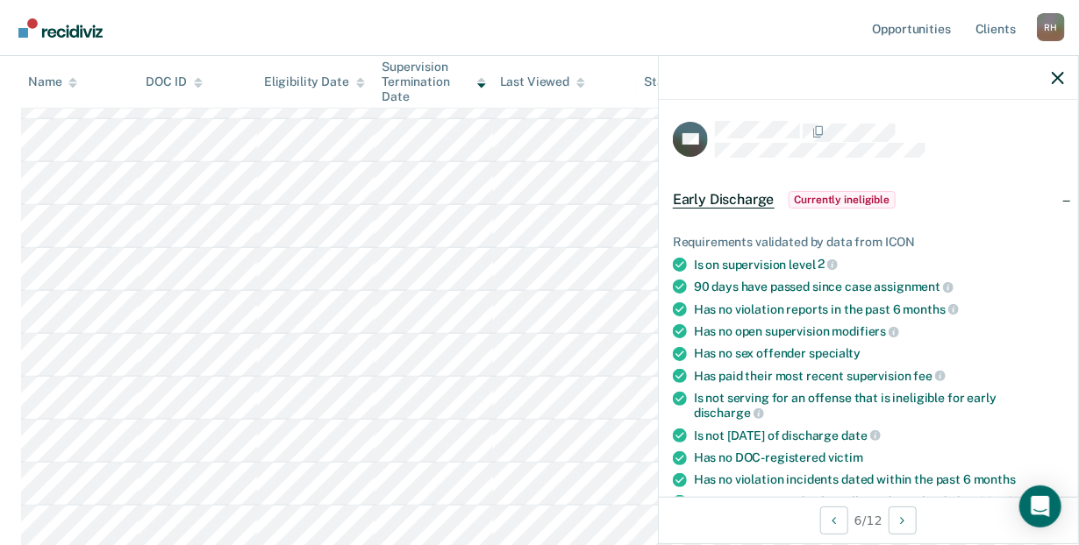
click at [258, 26] on nav "Opportunities Client s [PERSON_NAME] [PERSON_NAME] Profile How it works Log Out" at bounding box center [539, 28] width 1079 height 56
click at [1057, 77] on icon "button" at bounding box center [1057, 78] width 12 height 12
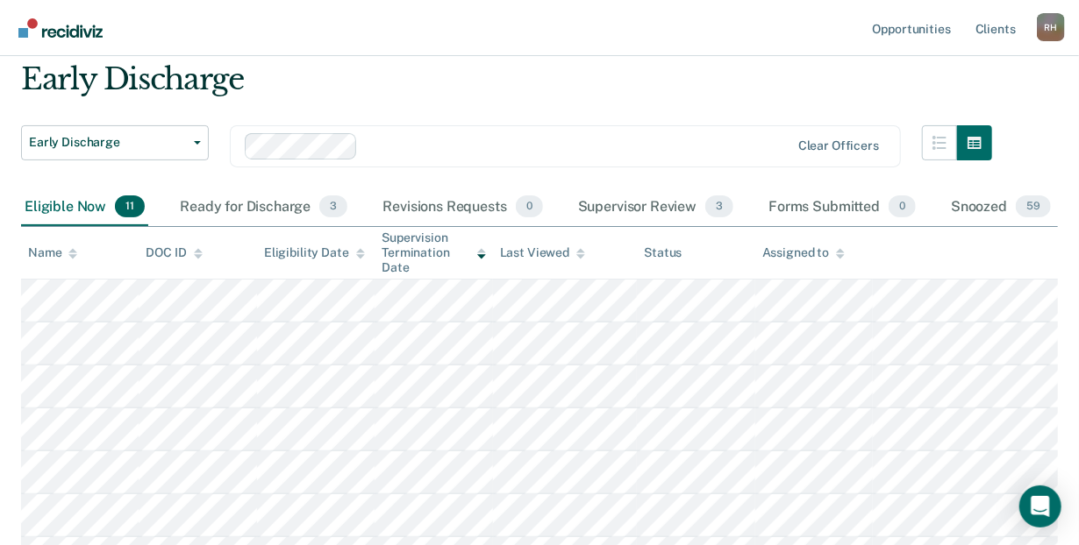
scroll to position [56, 0]
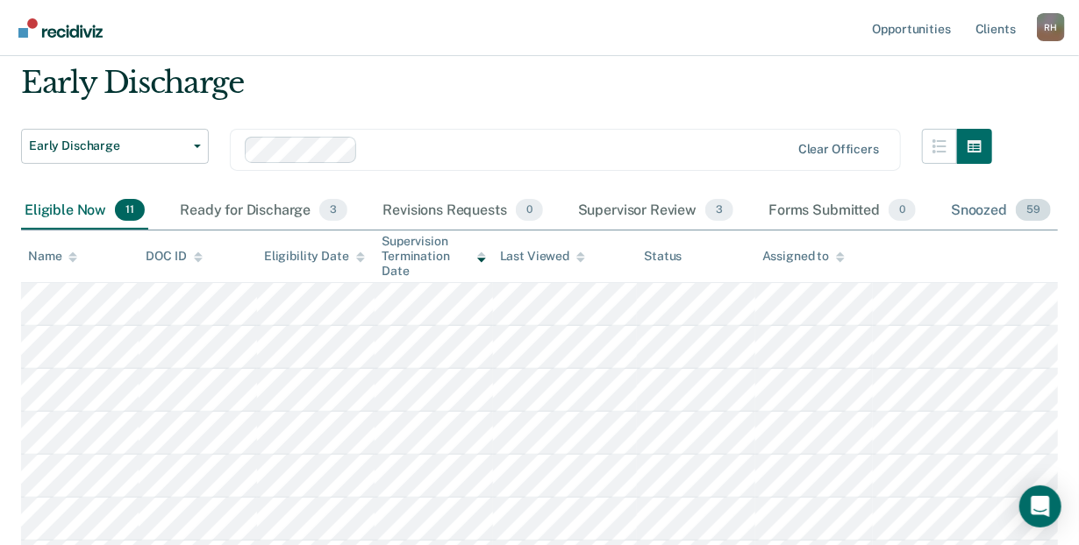
click at [999, 211] on div "Snoozed 59" at bounding box center [1000, 211] width 107 height 39
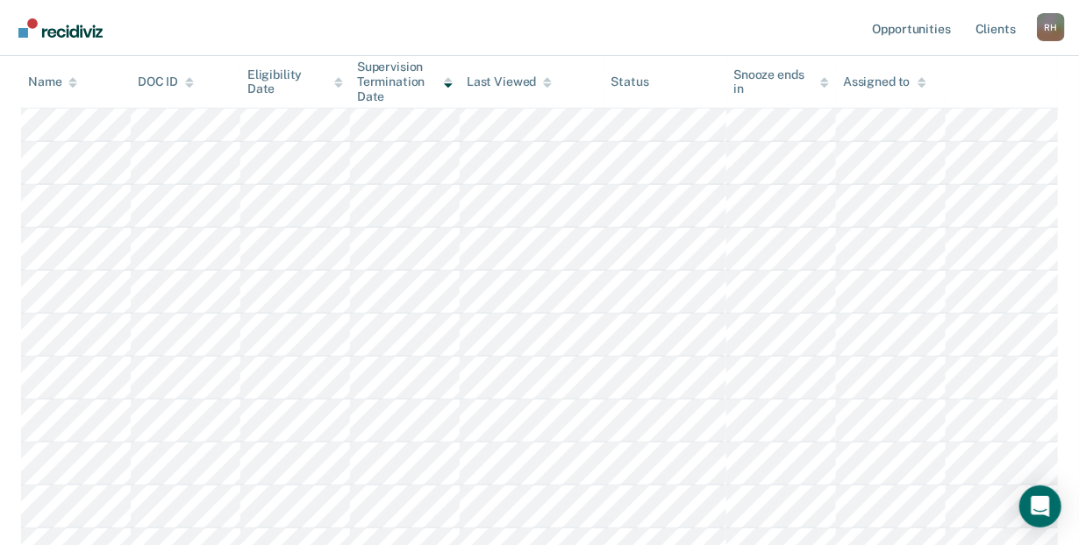
scroll to position [0, 0]
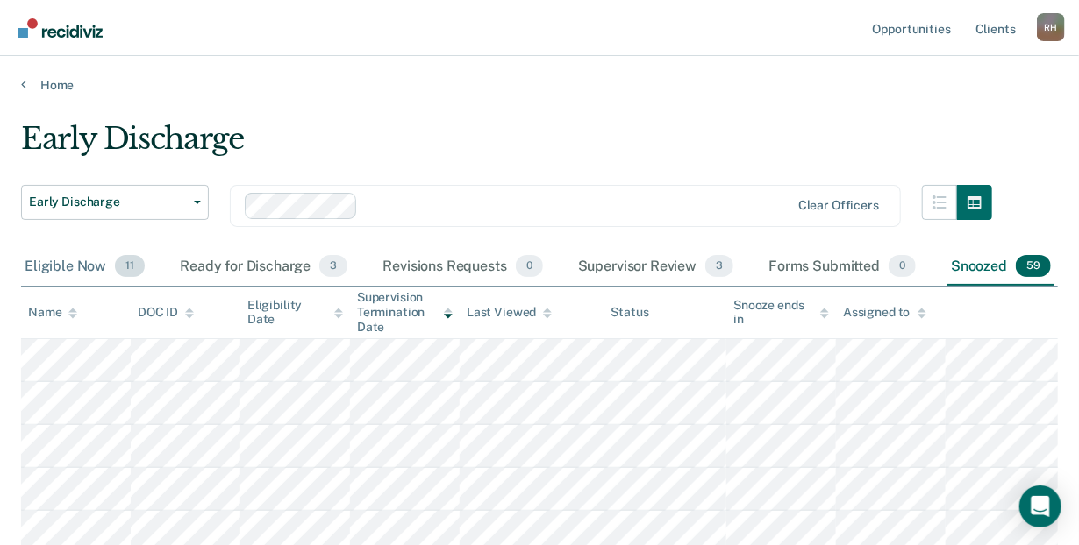
click at [95, 268] on div "Eligible Now 11" at bounding box center [84, 267] width 127 height 39
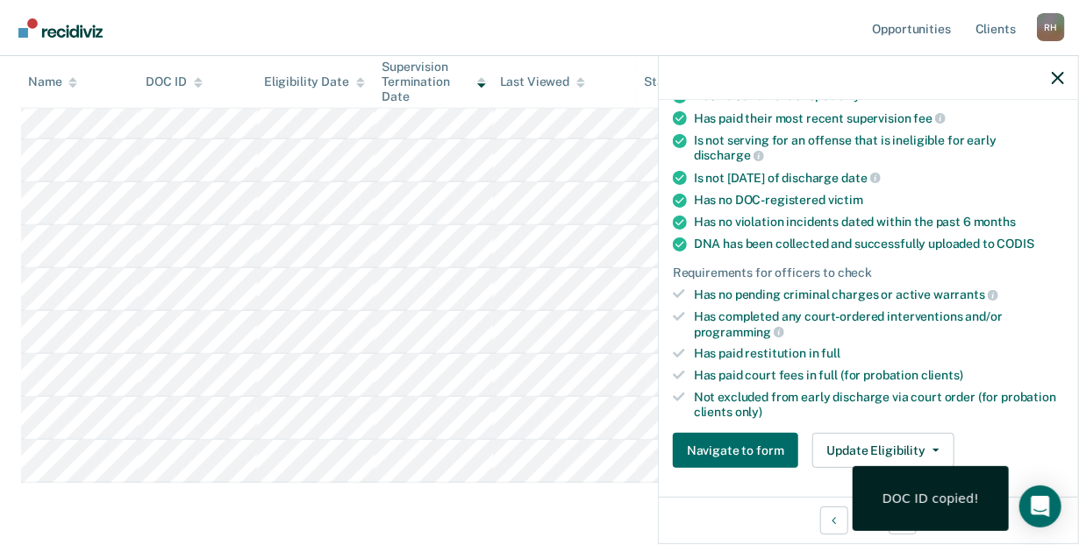
scroll to position [271, 0]
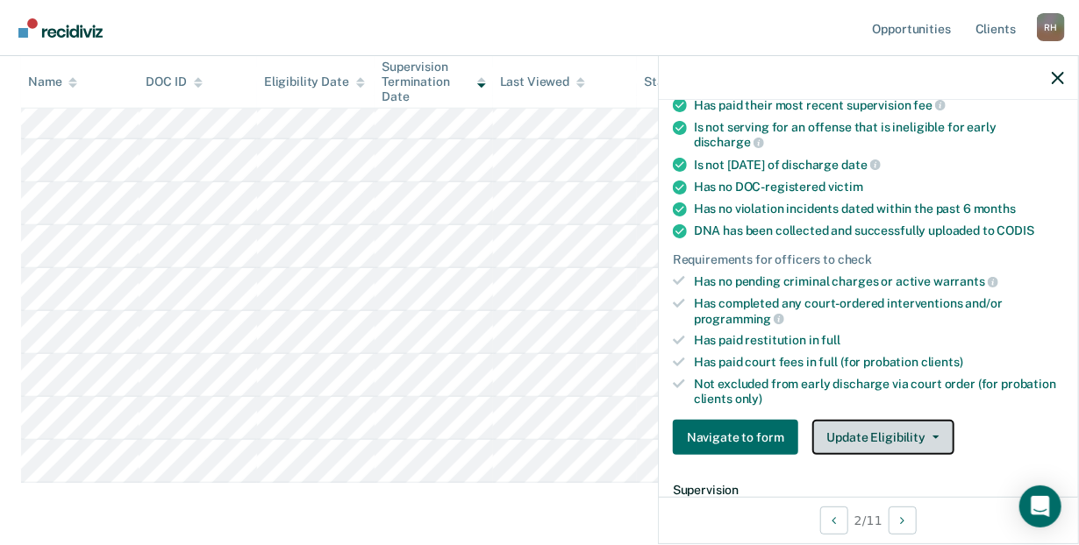
click at [932, 436] on icon "button" at bounding box center [935, 438] width 7 height 4
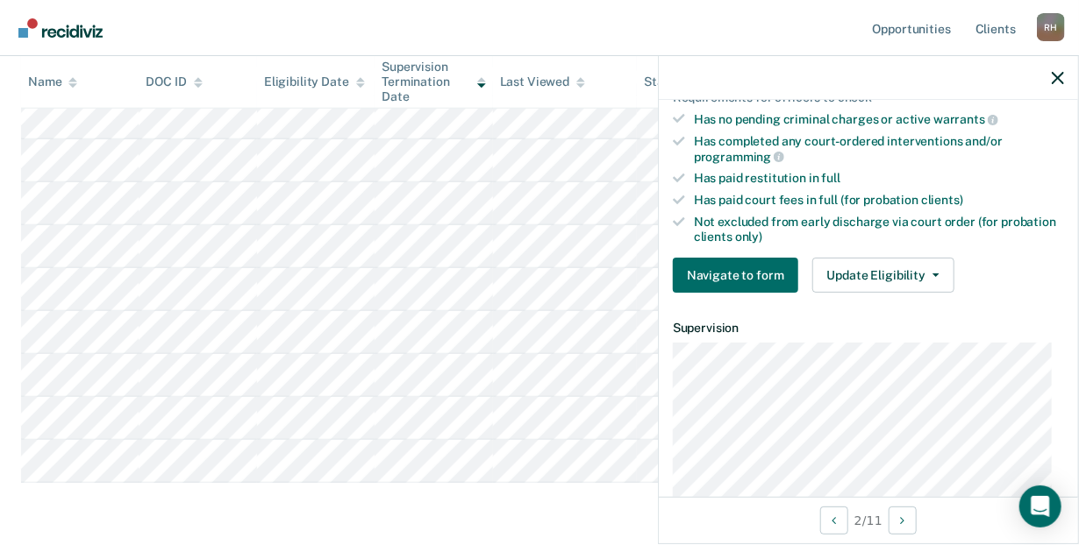
scroll to position [436, 0]
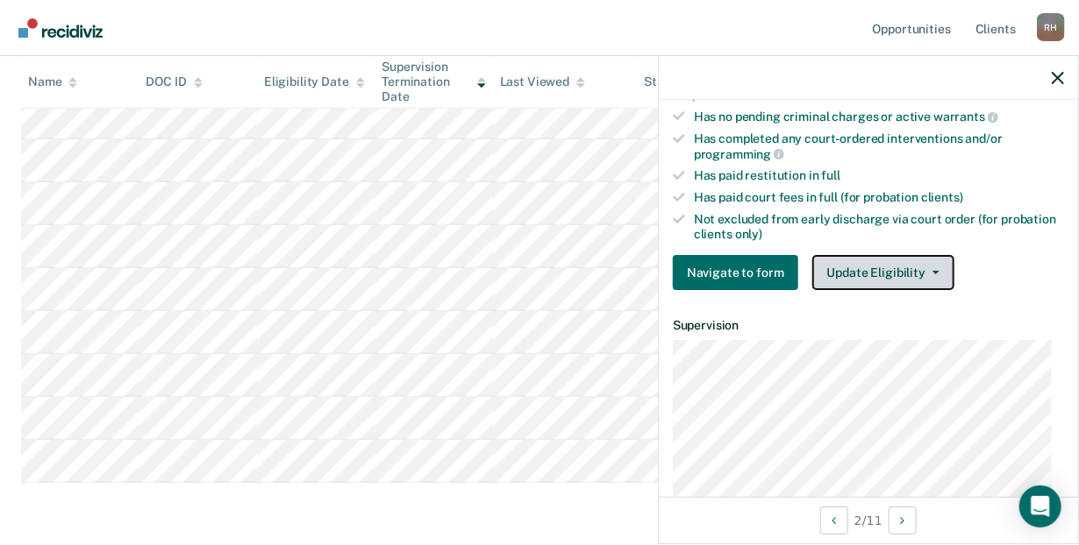
click at [932, 271] on icon "button" at bounding box center [935, 273] width 7 height 4
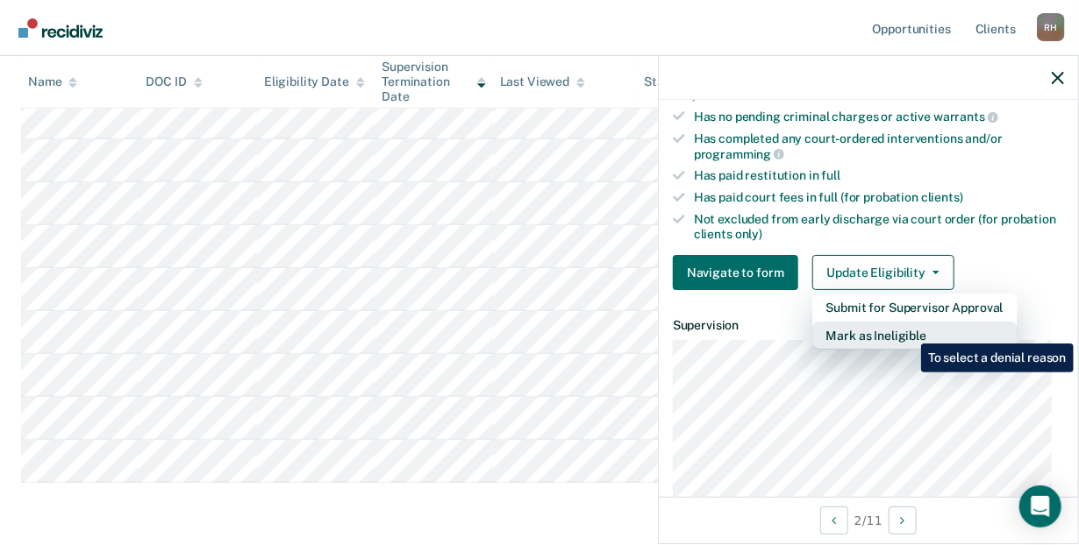
click at [908, 331] on button "Mark as Ineligible" at bounding box center [914, 336] width 205 height 28
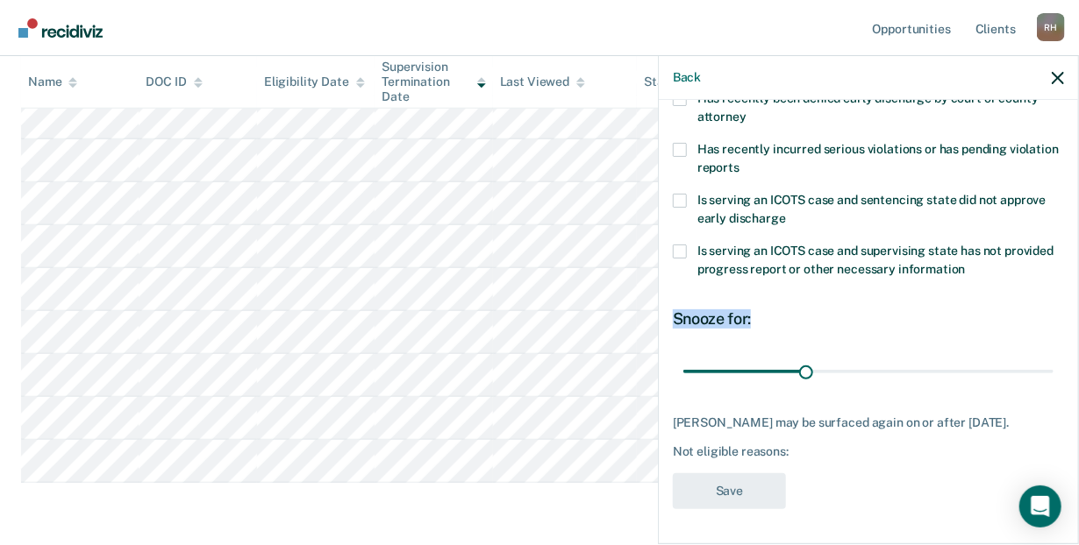
drag, startPoint x: 1064, startPoint y: 317, endPoint x: 1064, endPoint y: 282, distance: 34.2
click at [1064, 282] on div "RG Which of the following requirements has [PERSON_NAME] not met? Has unpaid co…" at bounding box center [868, 320] width 419 height 441
drag, startPoint x: 800, startPoint y: 360, endPoint x: 1035, endPoint y: 339, distance: 235.9
type input "90"
click at [1035, 357] on input "range" at bounding box center [868, 372] width 370 height 31
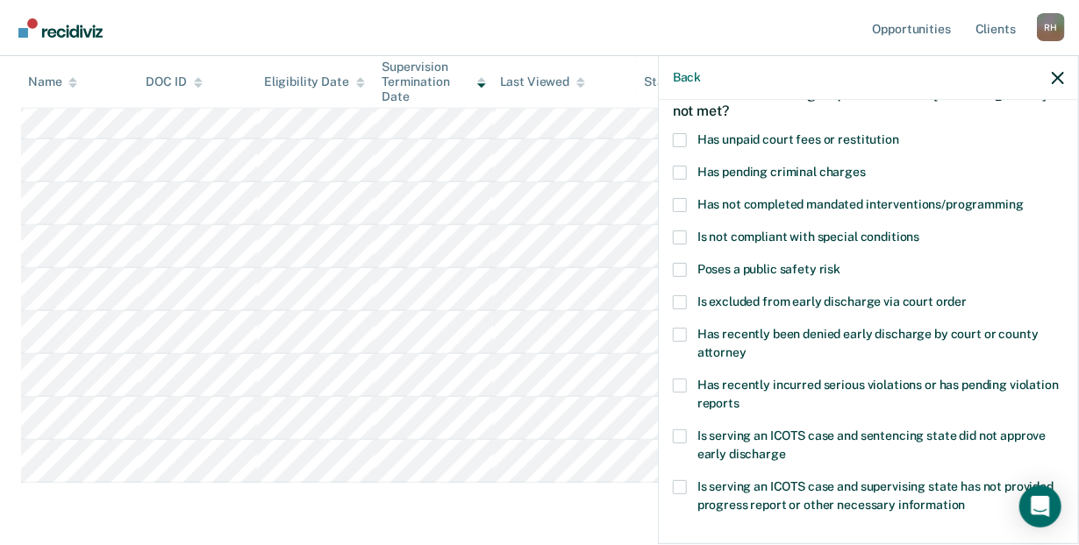
scroll to position [97, 0]
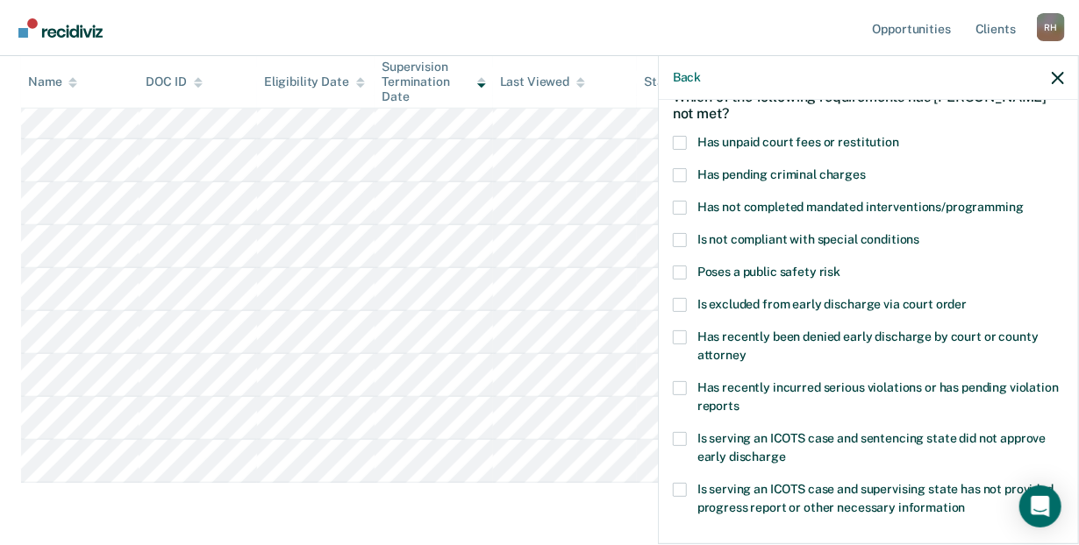
click at [683, 207] on span at bounding box center [680, 208] width 14 height 14
click at [1023, 201] on input "Has not completed mandated interventions/programming" at bounding box center [1023, 201] width 0 height 0
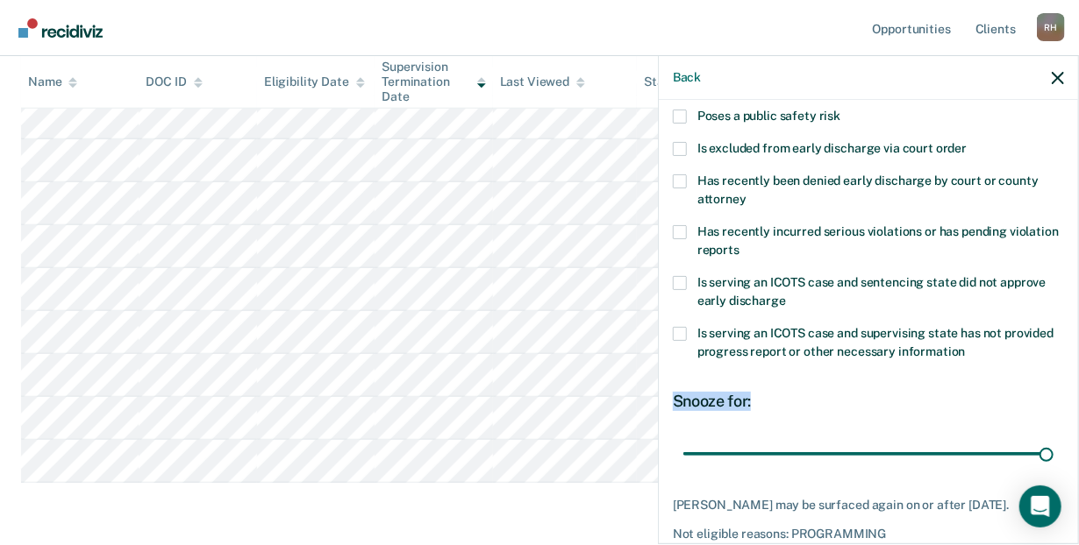
scroll to position [348, 0]
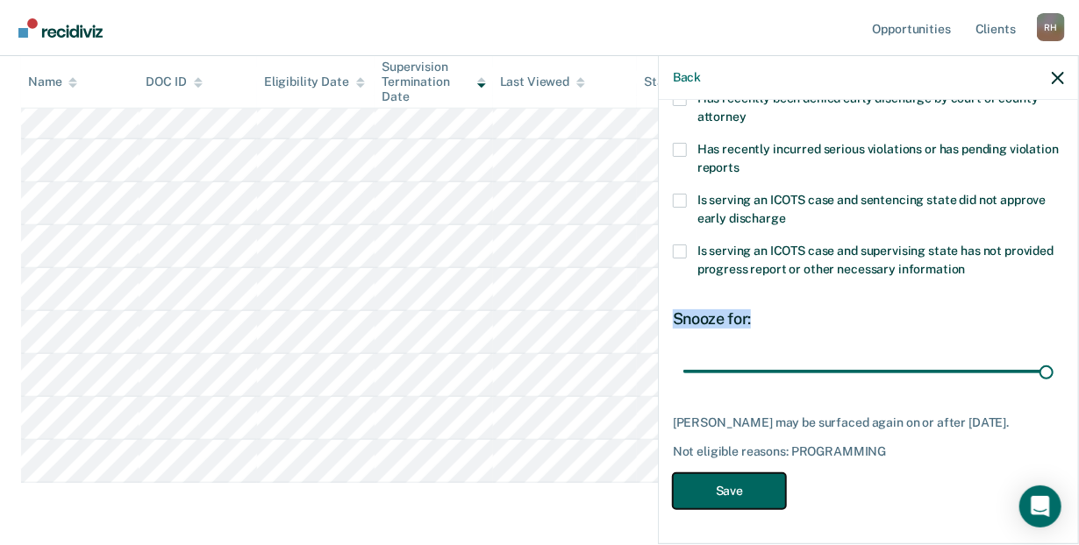
click at [741, 495] on button "Save" at bounding box center [729, 491] width 113 height 36
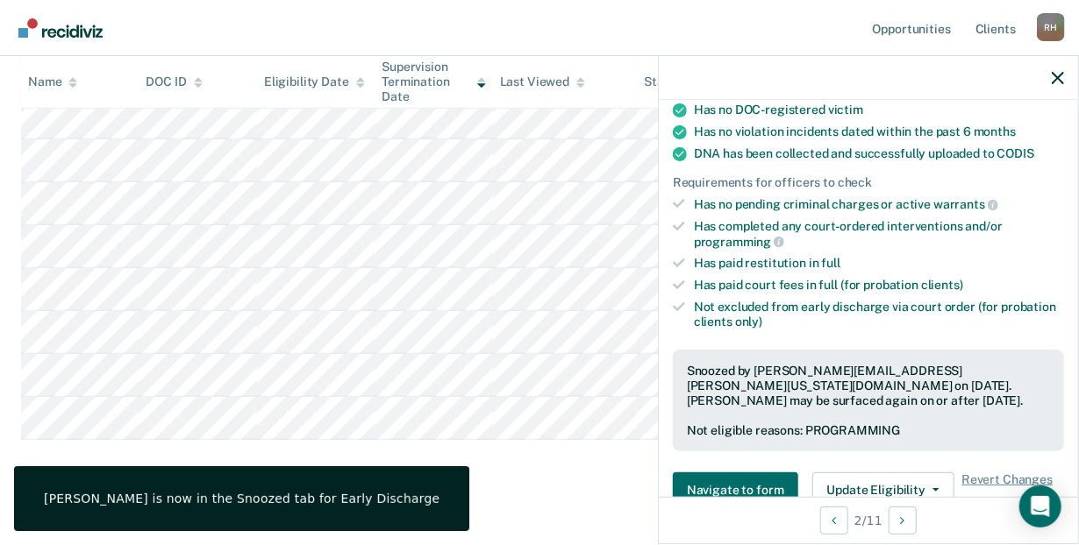
click at [535, 481] on div "Early Discharge Early Discharge Early Discharge Clear officers Eligible Now 10 …" at bounding box center [539, 141] width 1036 height 699
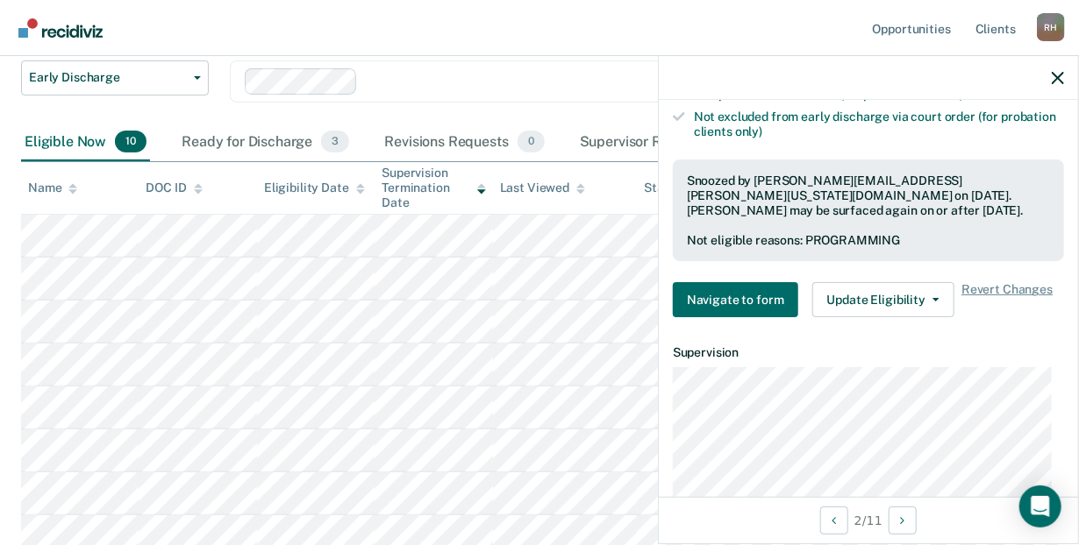
scroll to position [526, 0]
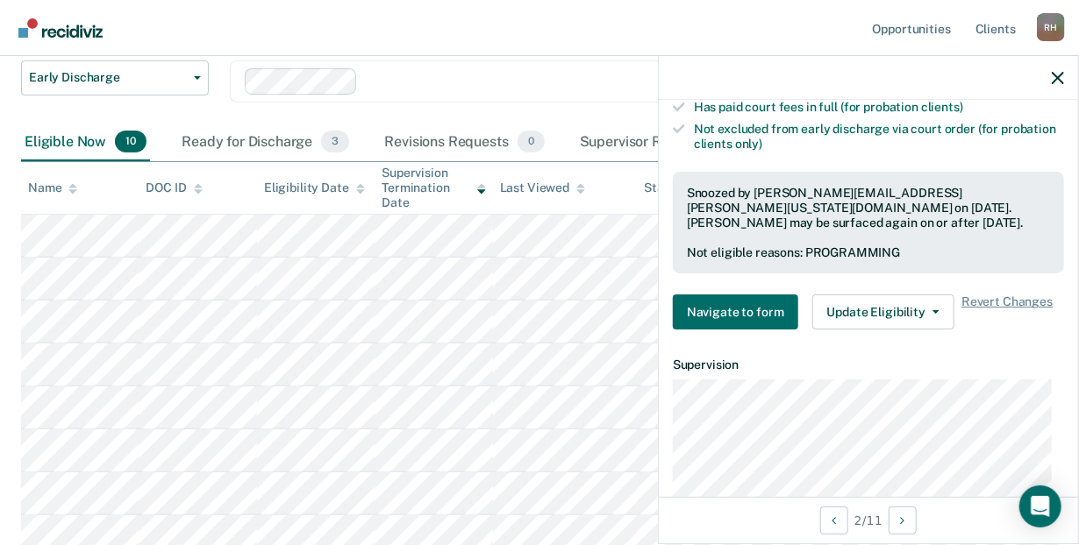
click at [568, 34] on nav "Opportunities Client s [PERSON_NAME] [PERSON_NAME] Profile How it works Log Out" at bounding box center [539, 28] width 1079 height 56
click at [1056, 79] on icon "button" at bounding box center [1057, 78] width 12 height 12
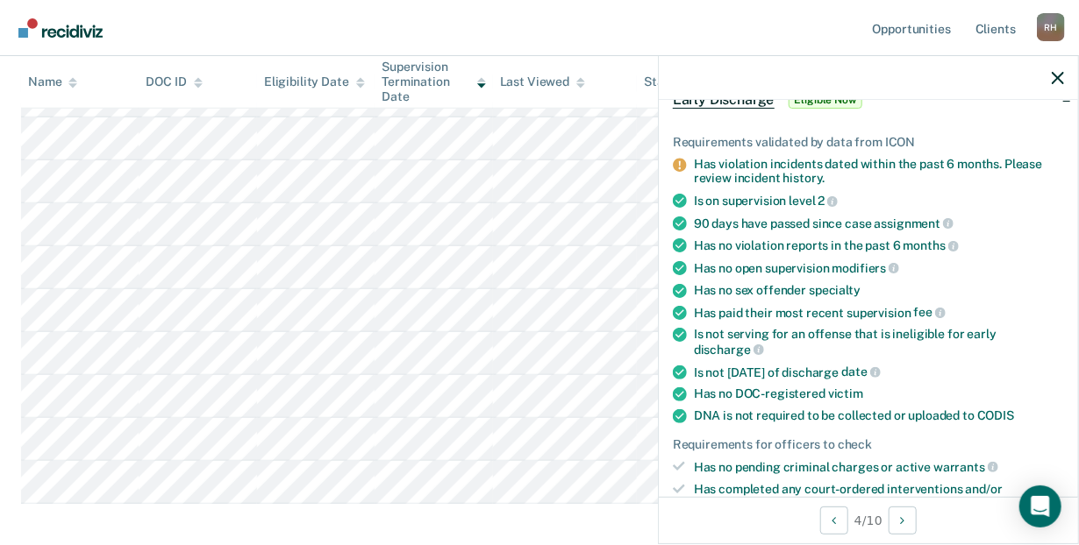
scroll to position [93, 0]
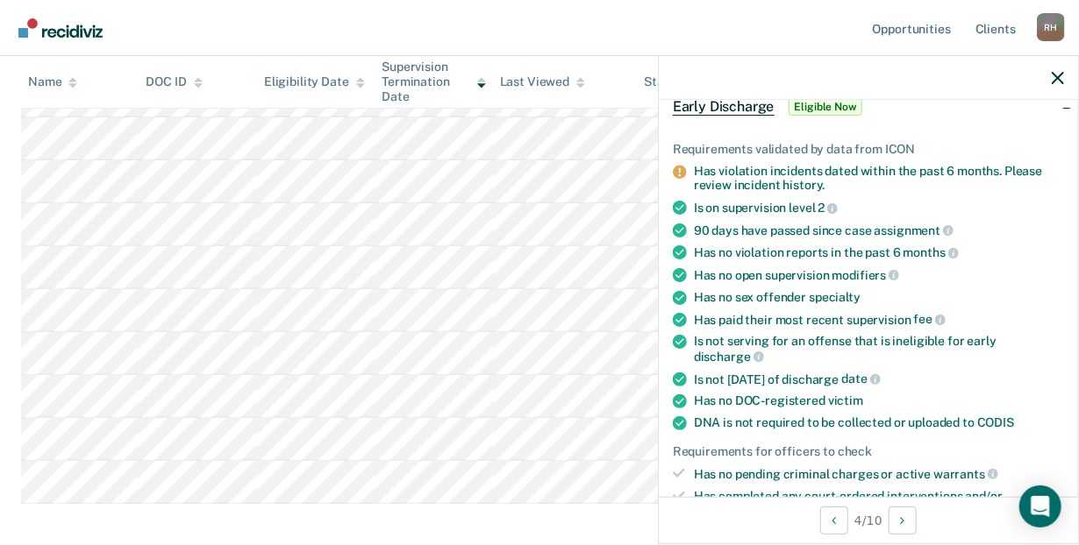
click at [716, 177] on div "Has violation incidents dated within the past 6 months. Please review incident …" at bounding box center [879, 179] width 370 height 30
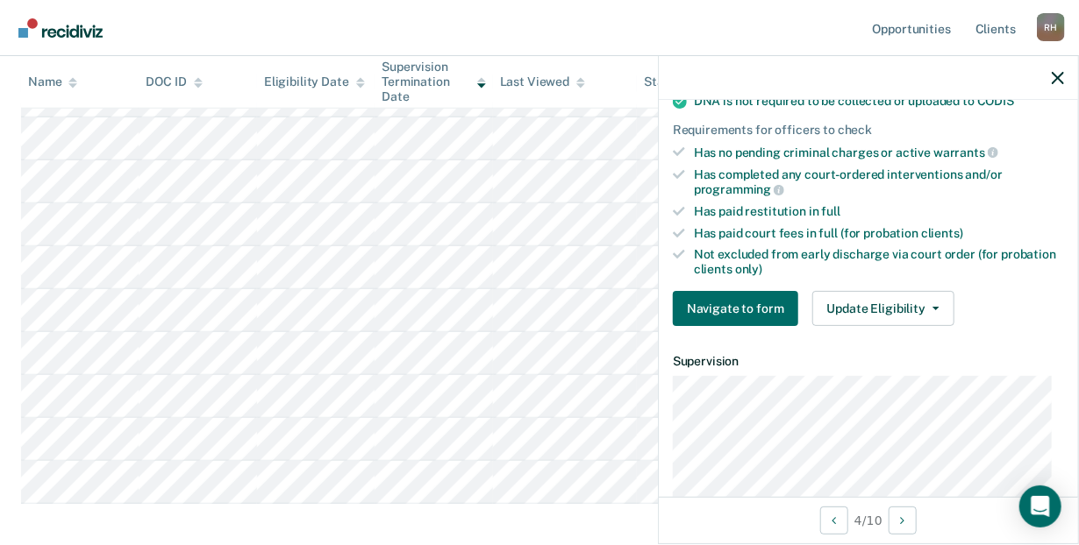
scroll to position [423, 0]
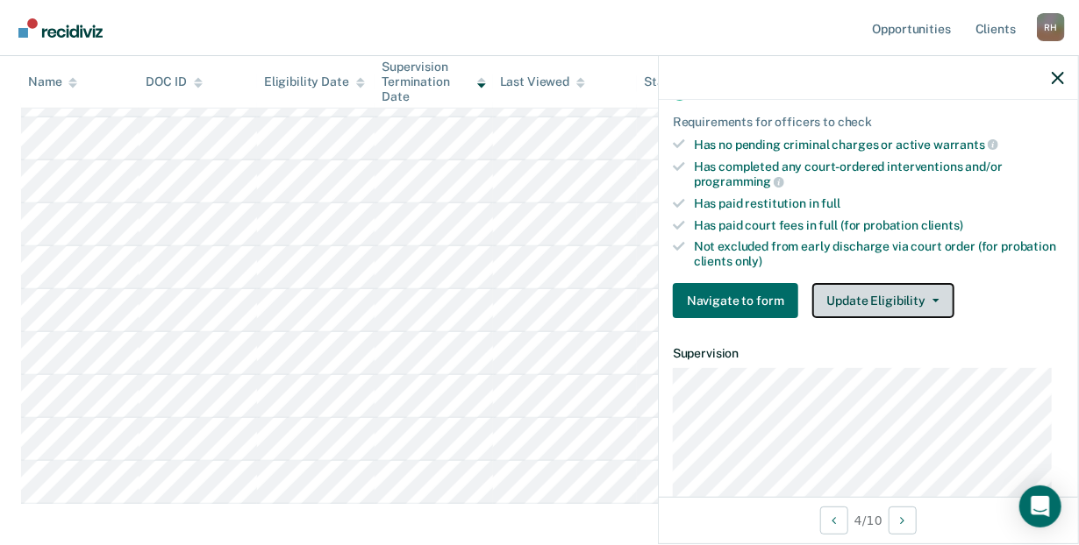
click at [931, 298] on button "Update Eligibility" at bounding box center [883, 300] width 142 height 35
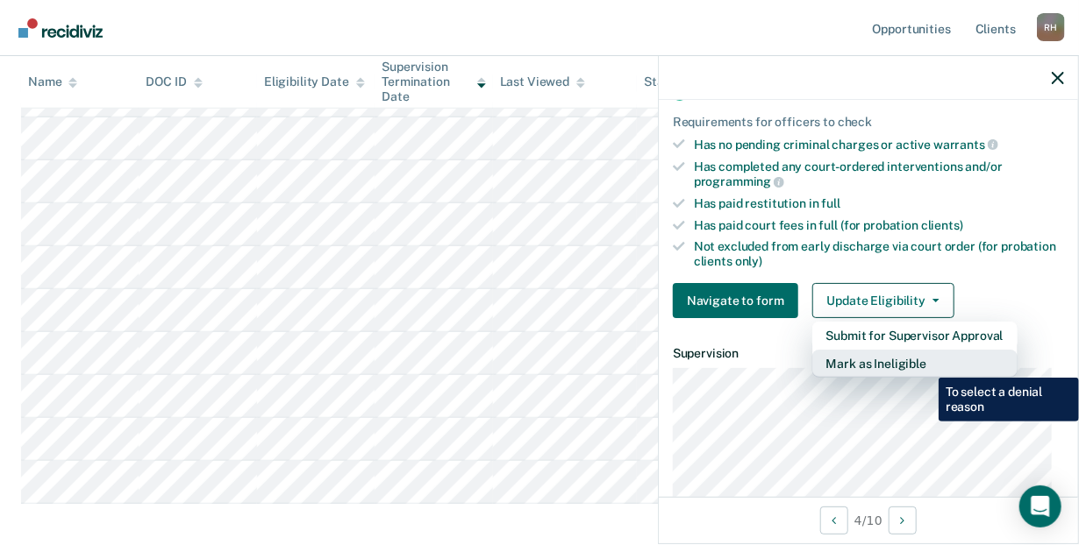
click at [925, 365] on button "Mark as Ineligible" at bounding box center [914, 364] width 205 height 28
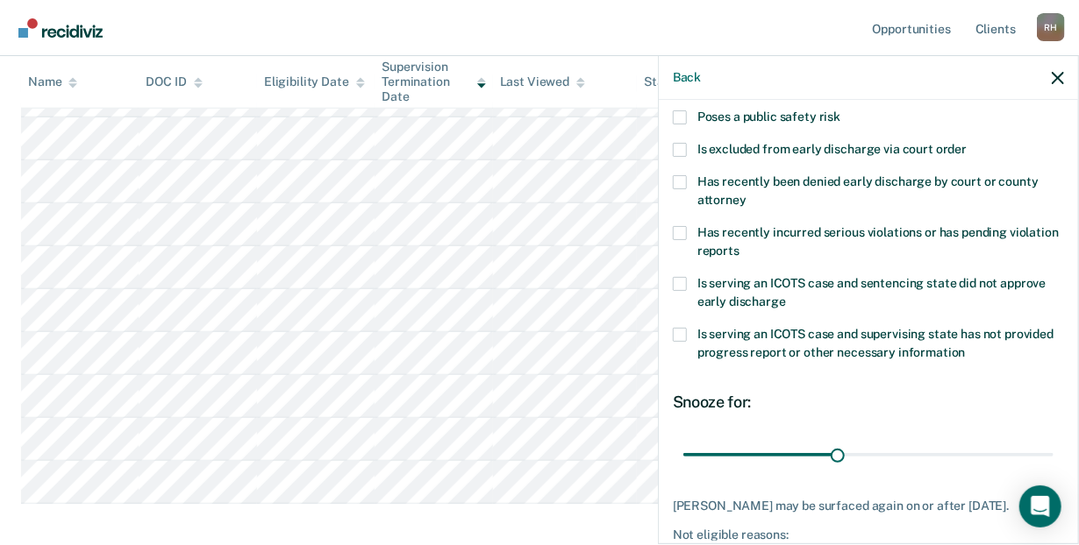
scroll to position [248, 0]
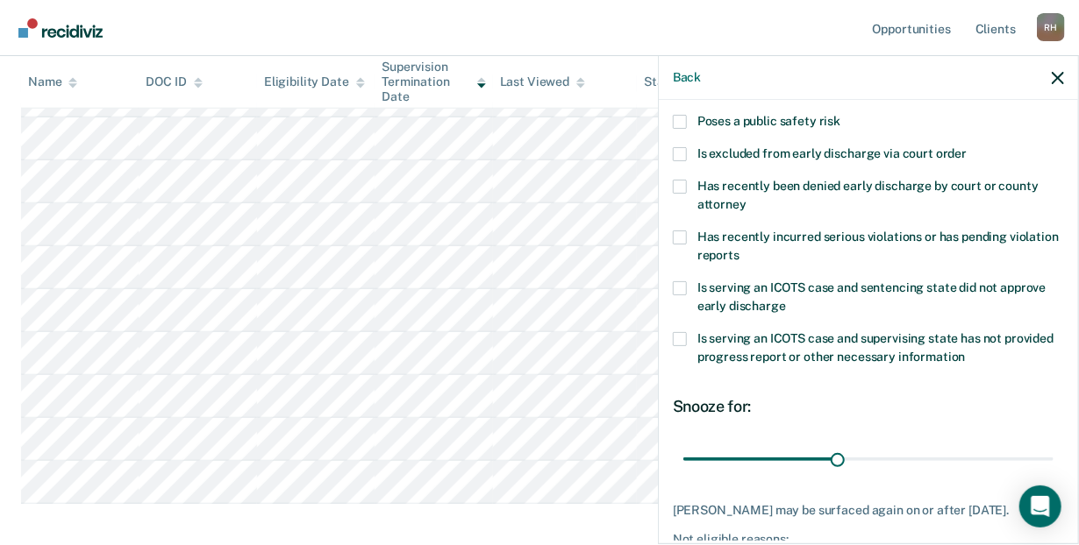
click at [680, 234] on span at bounding box center [680, 238] width 14 height 14
click at [739, 249] on input "Has recently incurred serious violations or has pending violation reports" at bounding box center [739, 249] width 0 height 0
click at [680, 234] on span at bounding box center [680, 238] width 14 height 14
click at [739, 249] on input "Has recently incurred serious violations or has pending violation reports" at bounding box center [739, 249] width 0 height 0
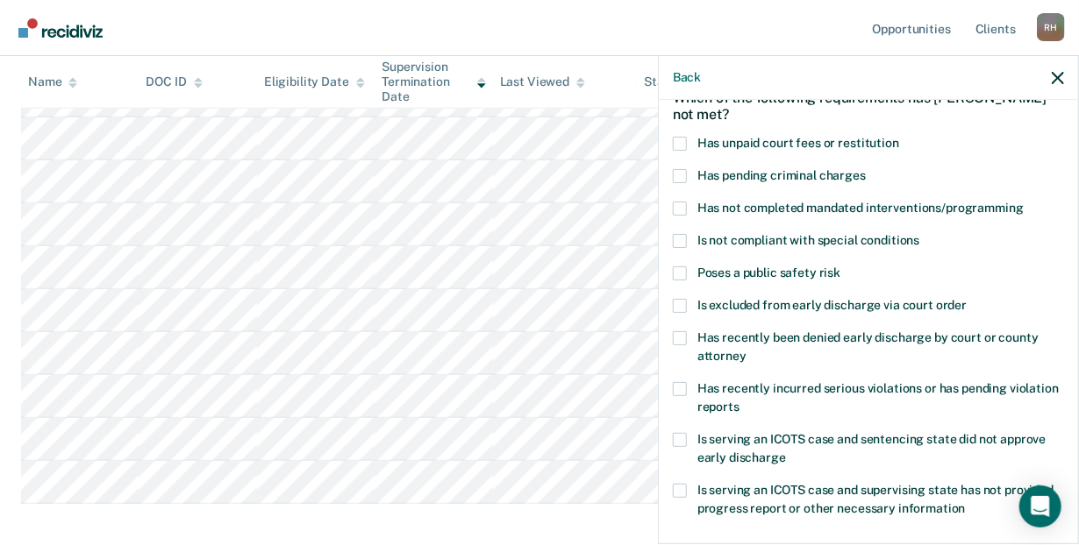
scroll to position [95, 0]
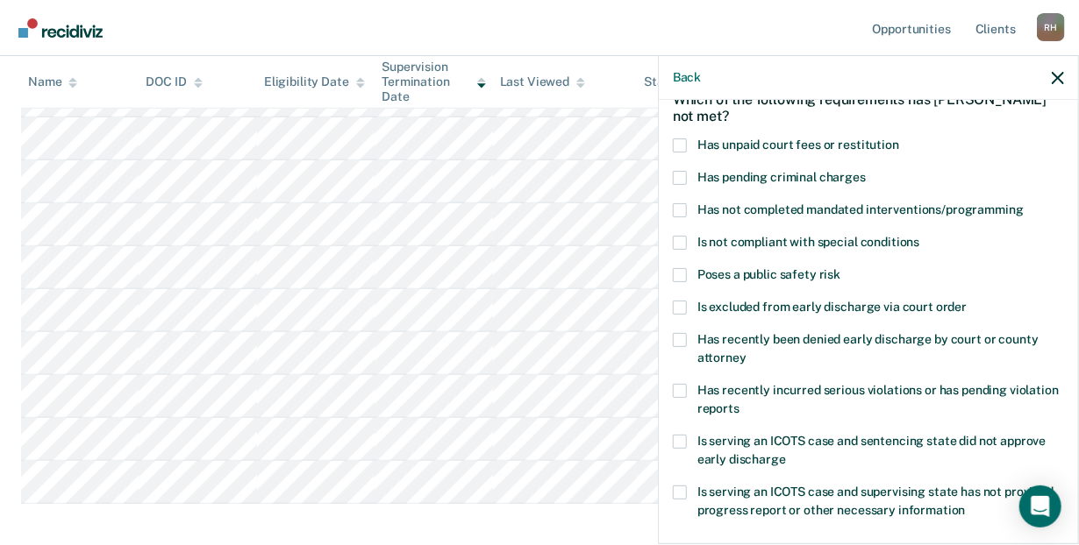
click at [680, 388] on span at bounding box center [680, 391] width 14 height 14
click at [739, 402] on input "Has recently incurred serious violations or has pending violation reports" at bounding box center [739, 402] width 0 height 0
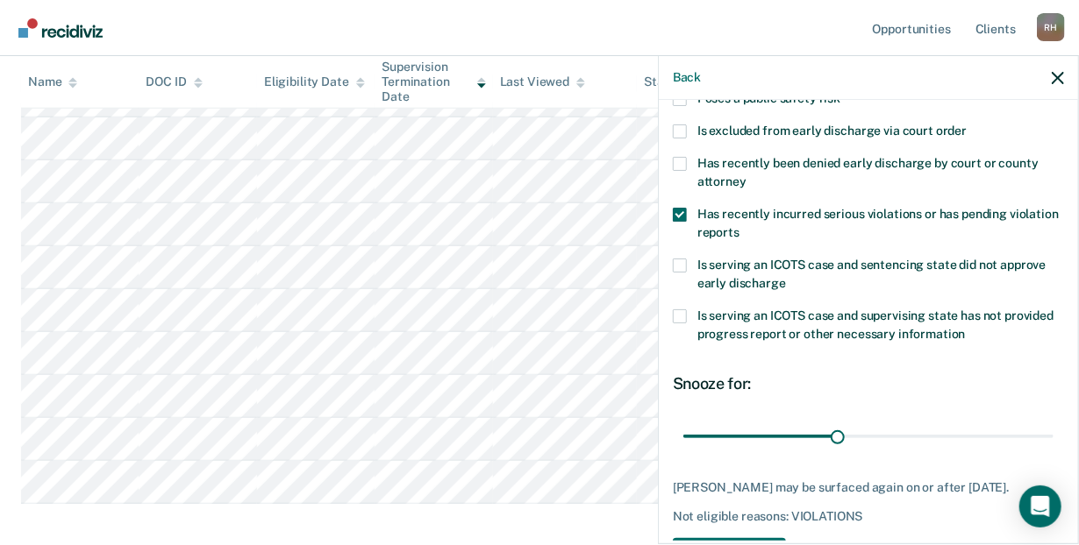
scroll to position [275, 0]
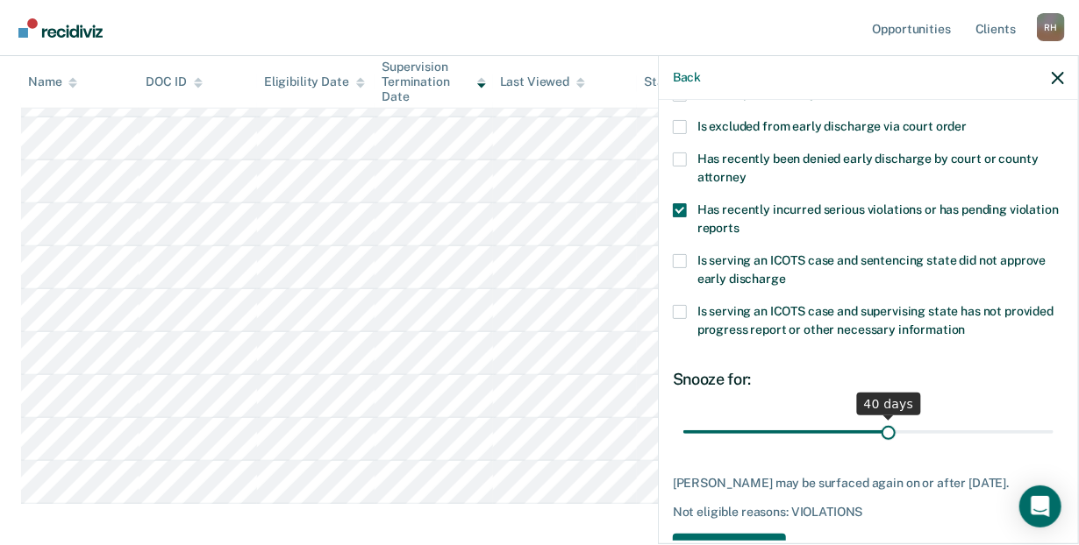
drag, startPoint x: 833, startPoint y: 432, endPoint x: 881, endPoint y: 430, distance: 48.3
type input "40"
click at [881, 430] on input "range" at bounding box center [868, 432] width 370 height 31
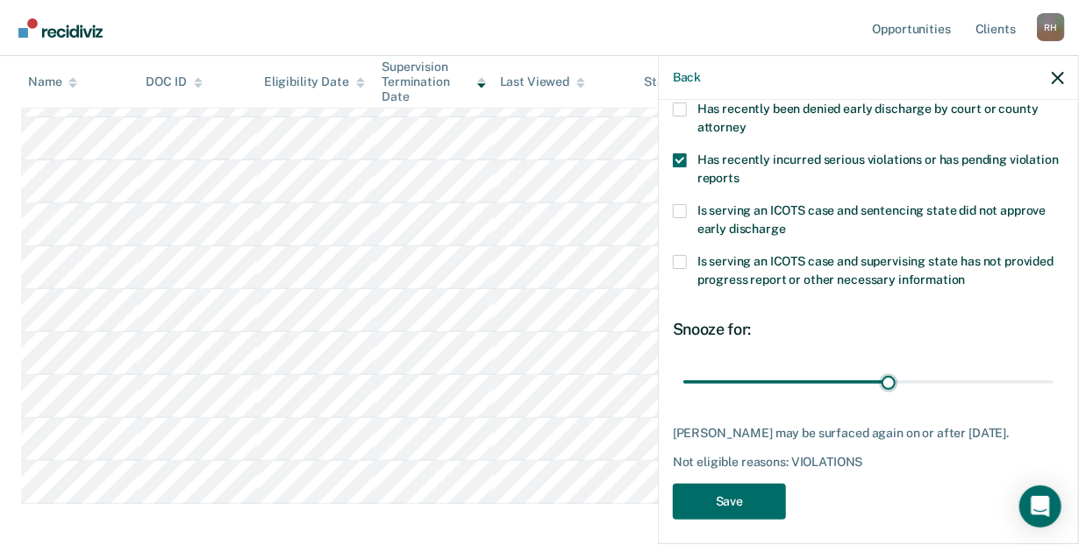
scroll to position [348, 0]
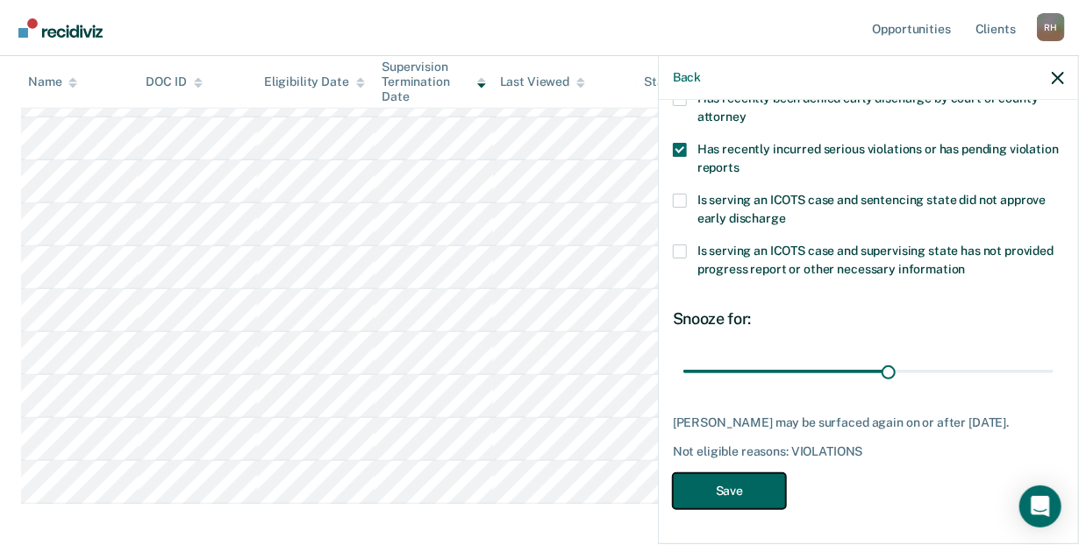
click at [747, 492] on button "Save" at bounding box center [729, 491] width 113 height 36
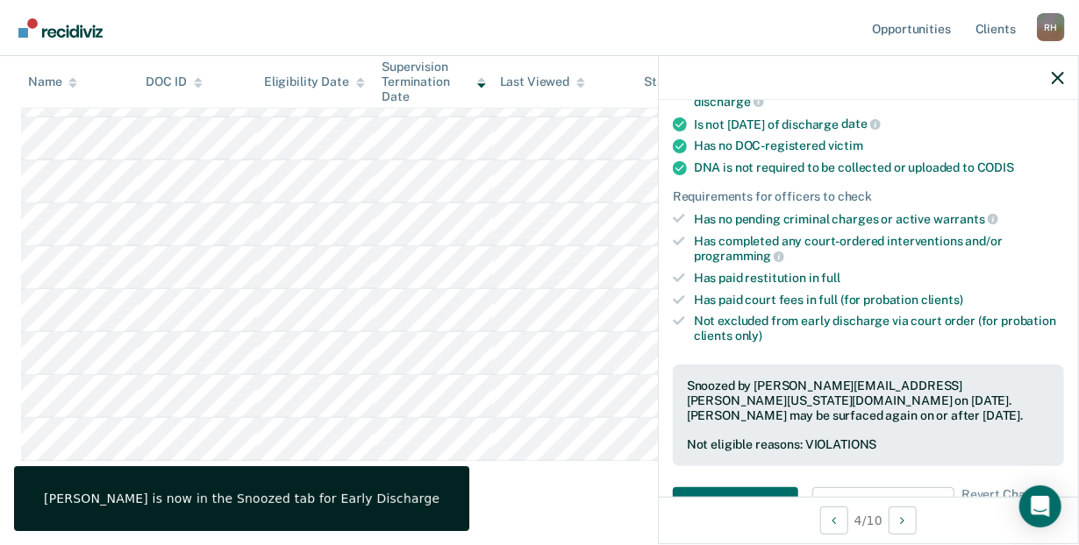
click at [395, 34] on nav "Opportunities Client s [PERSON_NAME] [PERSON_NAME] Profile How it works Log Out" at bounding box center [539, 28] width 1079 height 56
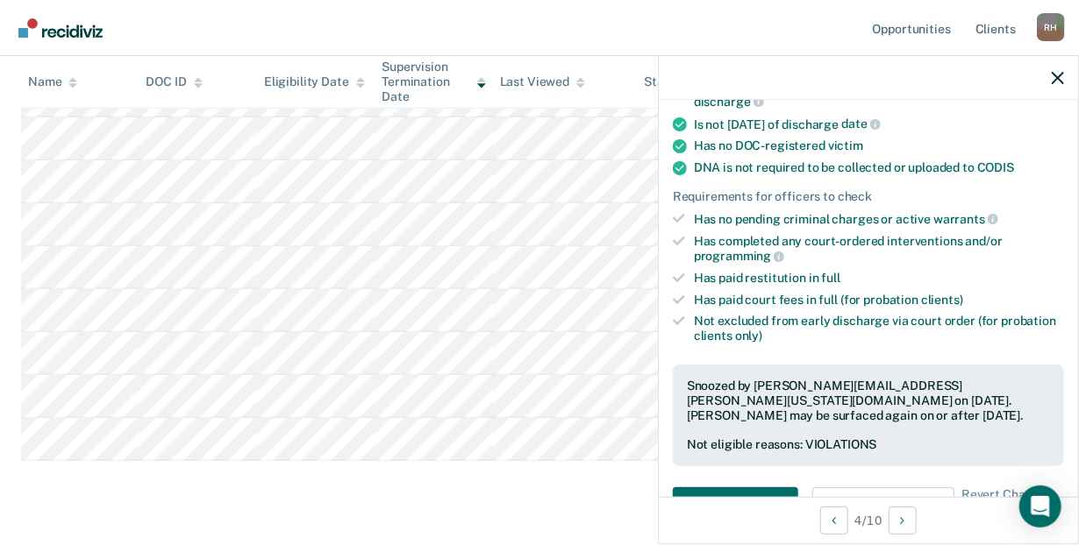
click at [611, 34] on nav "Opportunities Client s [PERSON_NAME] [PERSON_NAME] Profile How it works Log Out" at bounding box center [539, 28] width 1079 height 56
click at [190, 25] on nav "Opportunities Client s [PERSON_NAME] [PERSON_NAME] Profile How it works Log Out" at bounding box center [539, 28] width 1079 height 56
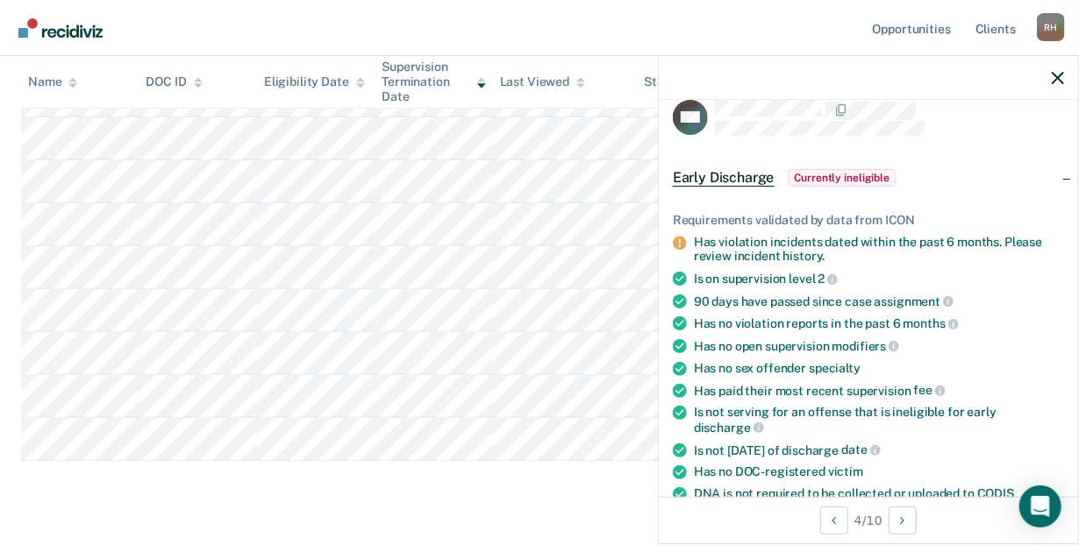
scroll to position [0, 0]
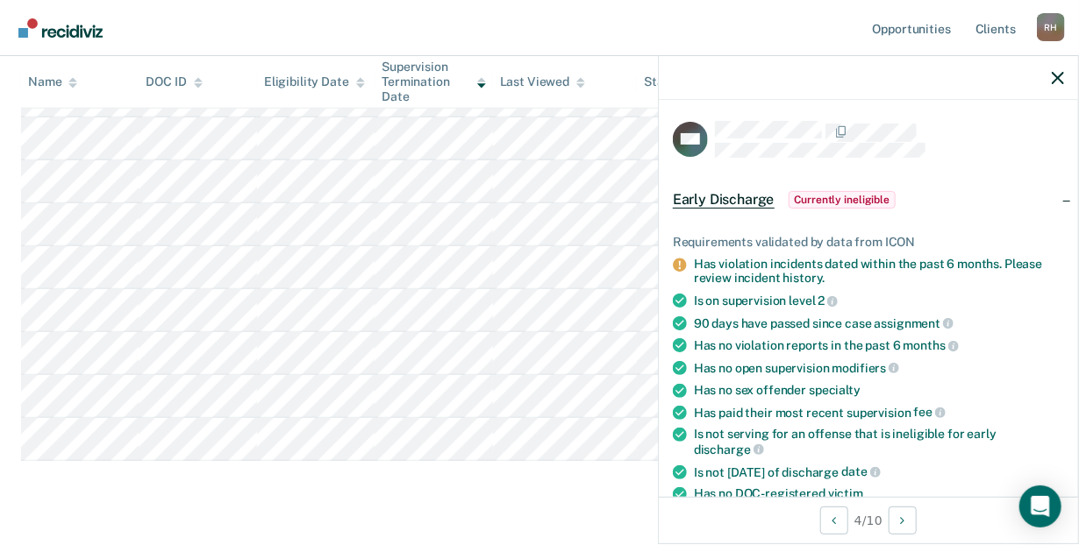
click at [170, 21] on nav "Opportunities Client s [PERSON_NAME] [PERSON_NAME] Profile How it works Log Out" at bounding box center [539, 28] width 1079 height 56
